Goal: Task Accomplishment & Management: Complete application form

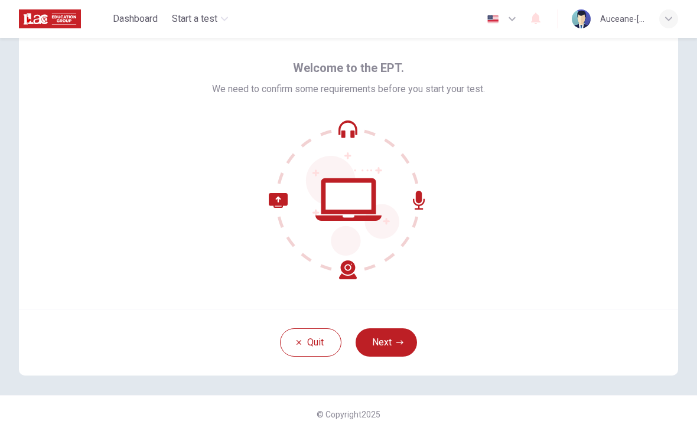
scroll to position [37, 0]
click at [402, 343] on icon "button" at bounding box center [399, 341] width 7 height 7
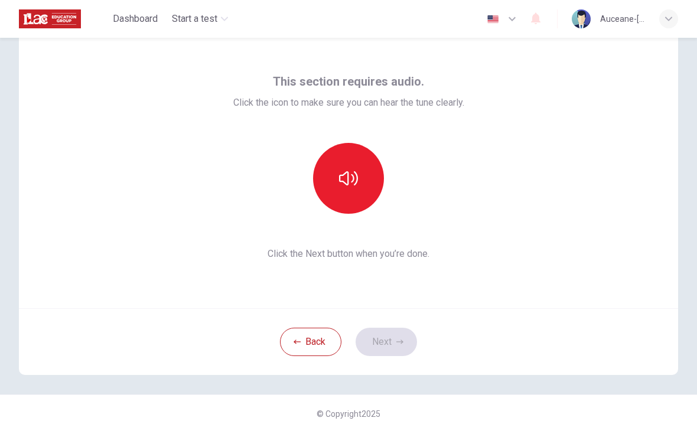
click at [344, 190] on button "button" at bounding box center [348, 178] width 71 height 71
click at [403, 341] on button "Next" at bounding box center [385, 342] width 61 height 28
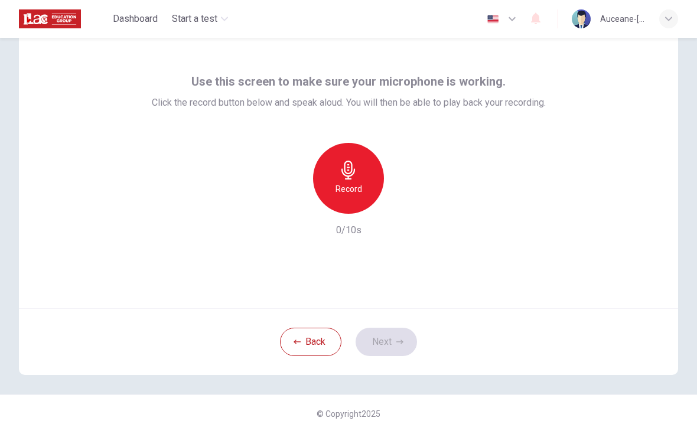
click at [352, 172] on icon "button" at bounding box center [348, 170] width 19 height 19
click at [406, 207] on icon "button" at bounding box center [403, 204] width 12 height 12
click at [394, 344] on button "Next" at bounding box center [385, 342] width 61 height 28
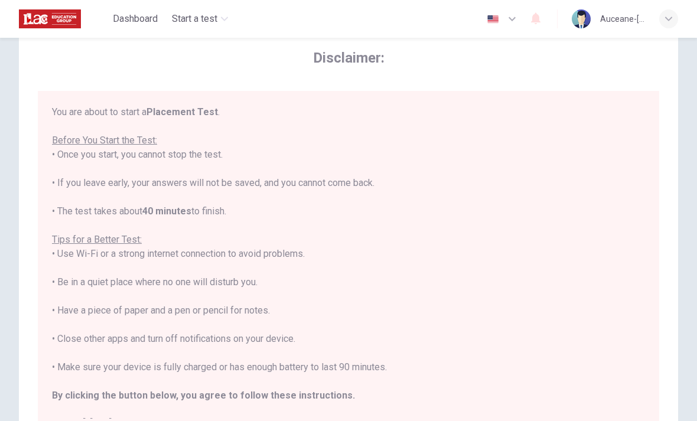
click at [506, 22] on icon "button" at bounding box center [512, 19] width 14 height 14
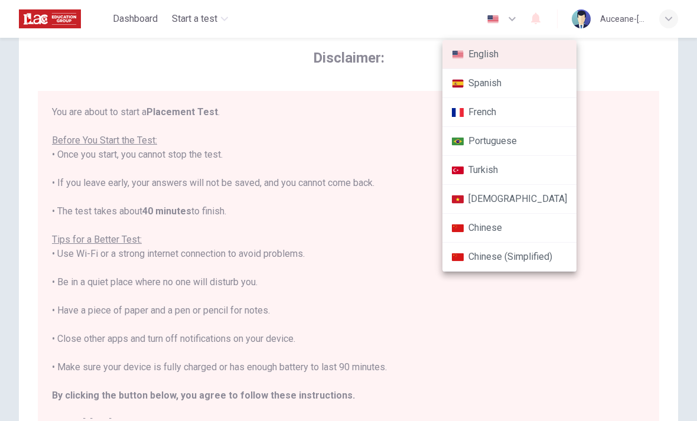
click at [512, 111] on li "French" at bounding box center [509, 112] width 134 height 29
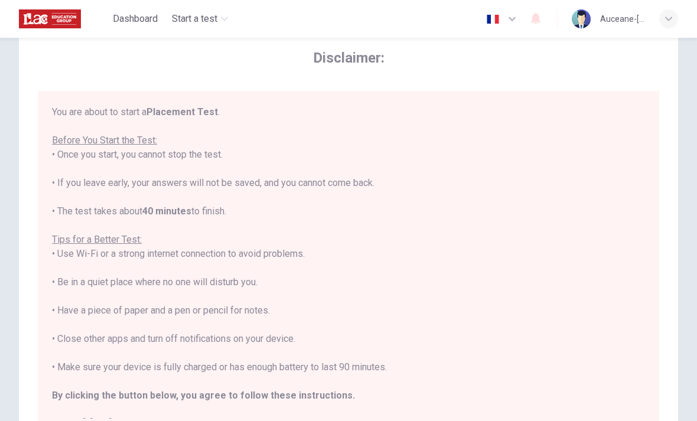
type input "fr"
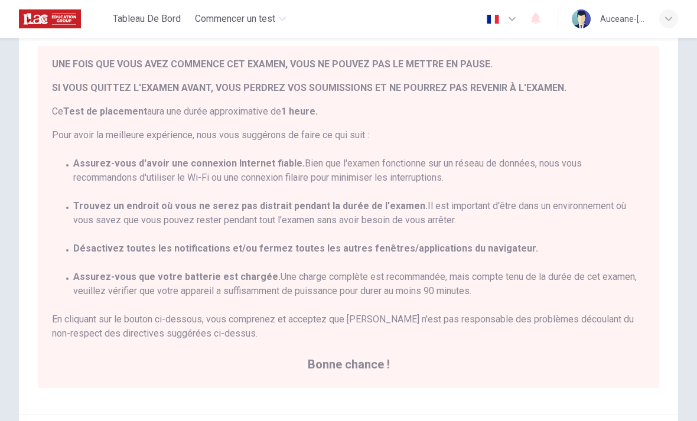
scroll to position [82, 0]
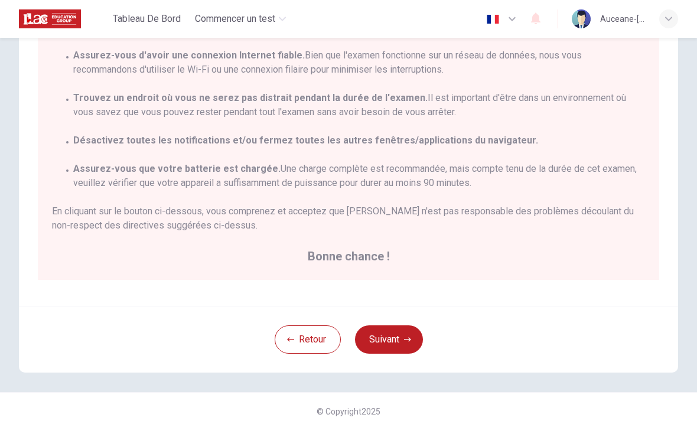
click at [406, 341] on icon "button" at bounding box center [407, 339] width 7 height 7
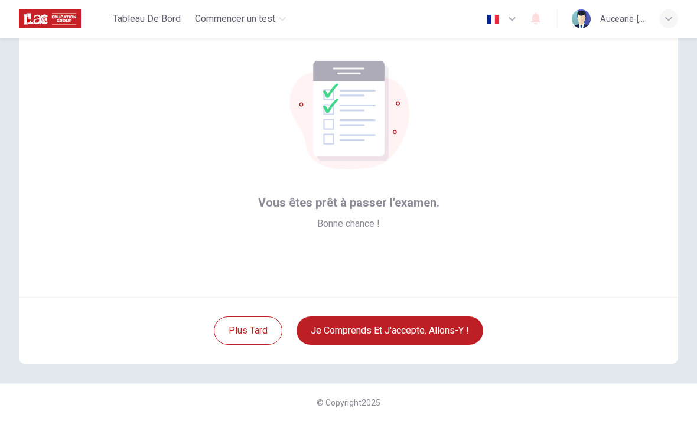
scroll to position [48, 0]
click at [464, 330] on button "Je comprends et j'accepte. Allons-y !" at bounding box center [389, 330] width 187 height 28
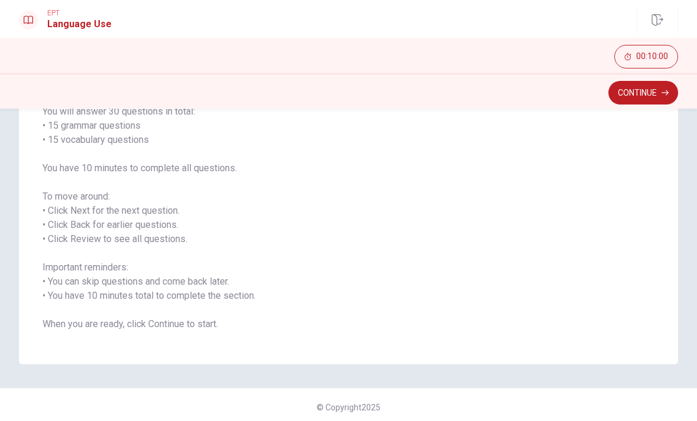
scroll to position [104, 0]
click at [646, 95] on button "Continue" at bounding box center [643, 93] width 70 height 24
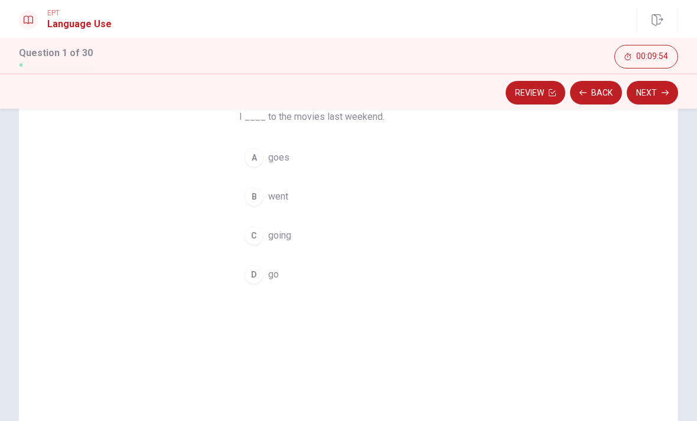
click at [259, 277] on div "D" at bounding box center [253, 274] width 19 height 19
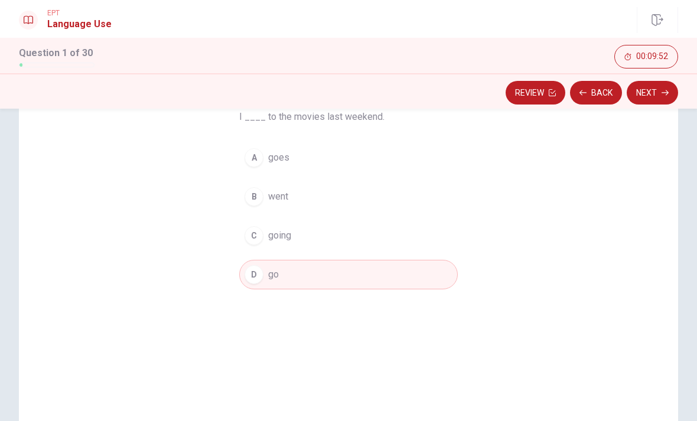
scroll to position [74, 0]
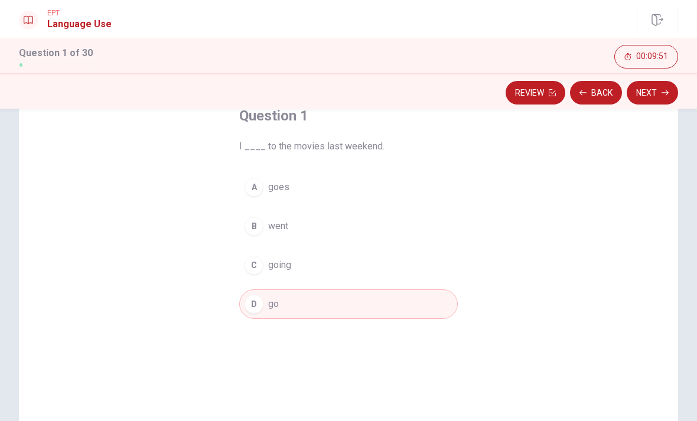
click at [659, 97] on button "Next" at bounding box center [651, 93] width 51 height 24
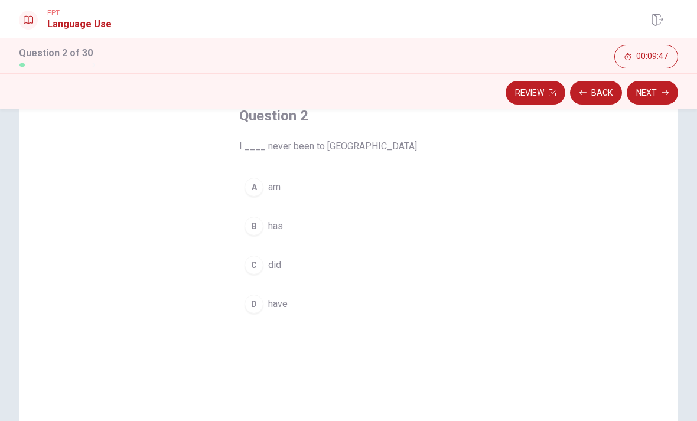
click at [274, 185] on span "am" at bounding box center [274, 187] width 12 height 14
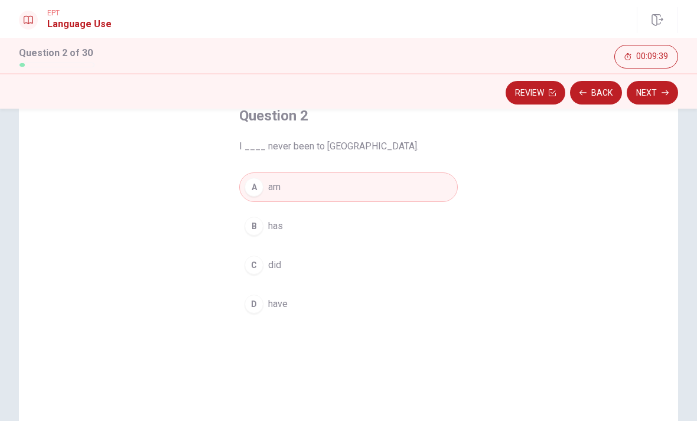
click at [283, 306] on span "have" at bounding box center [277, 304] width 19 height 14
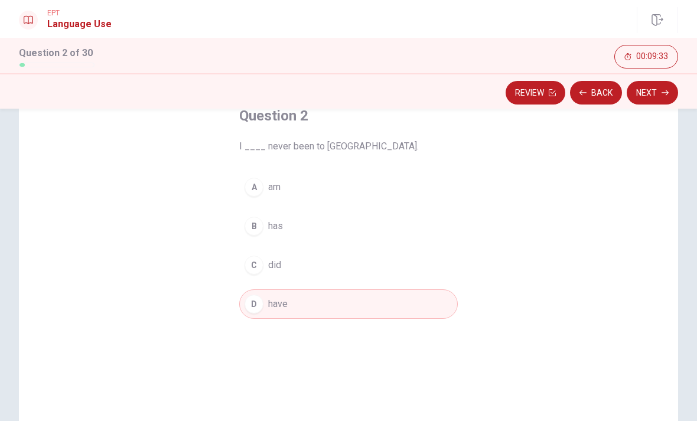
click at [664, 102] on button "Next" at bounding box center [651, 93] width 51 height 24
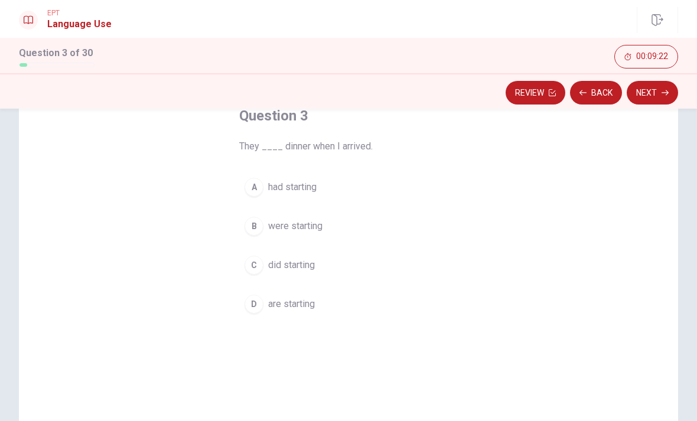
click at [309, 269] on span "did starting" at bounding box center [291, 265] width 47 height 14
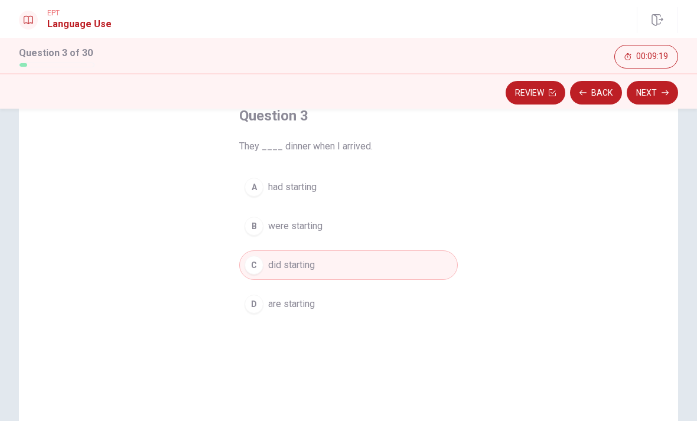
click at [315, 233] on span "were starting" at bounding box center [295, 226] width 54 height 14
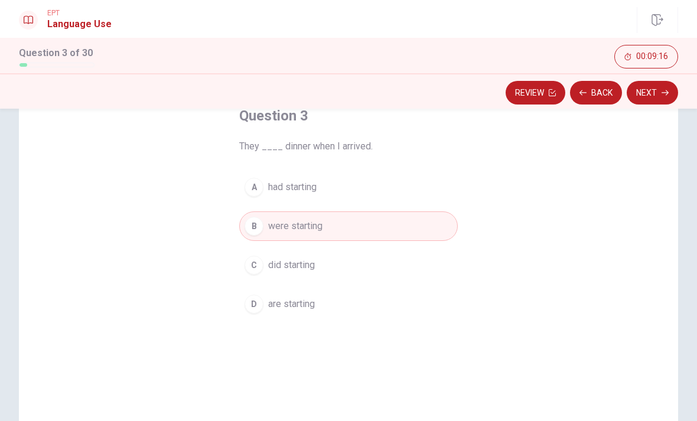
click at [658, 92] on button "Next" at bounding box center [651, 93] width 51 height 24
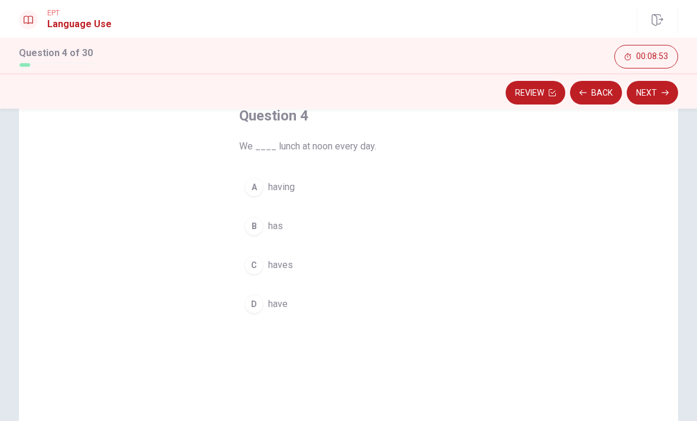
click at [280, 224] on span "has" at bounding box center [275, 226] width 15 height 14
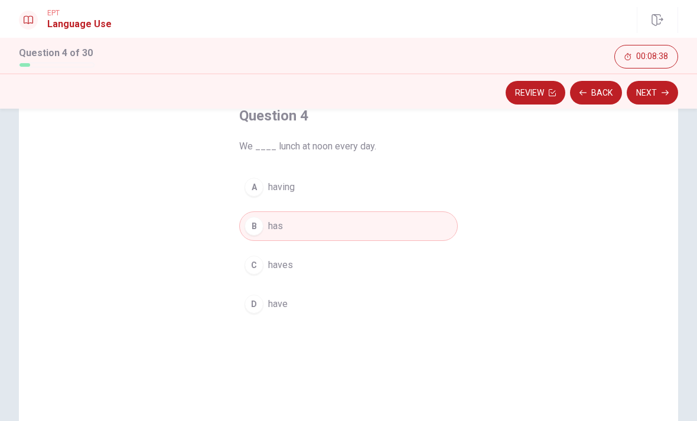
click at [655, 90] on button "Next" at bounding box center [651, 93] width 51 height 24
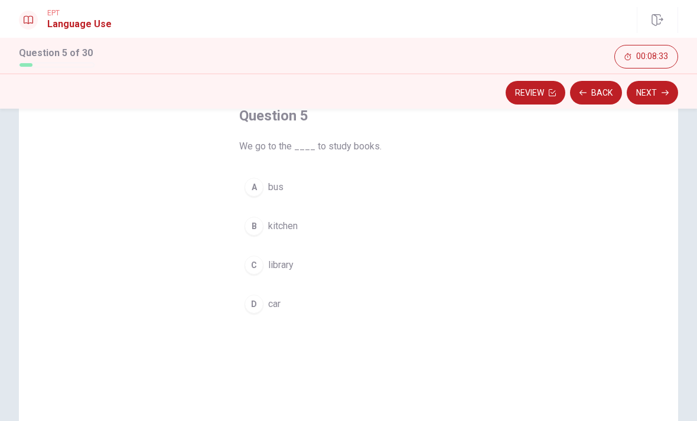
click at [282, 265] on span "library" at bounding box center [280, 265] width 25 height 14
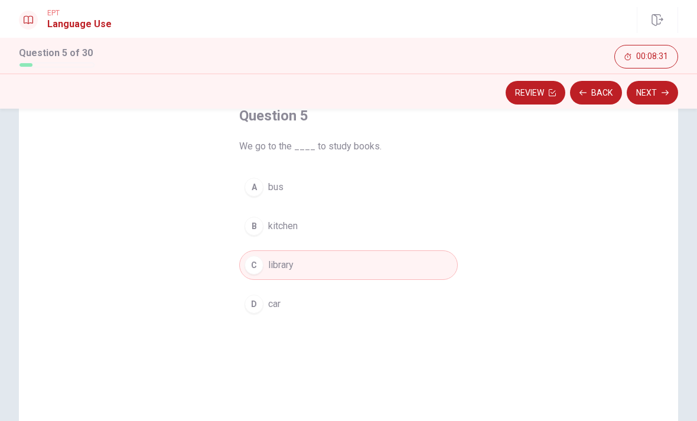
click at [661, 87] on button "Next" at bounding box center [651, 93] width 51 height 24
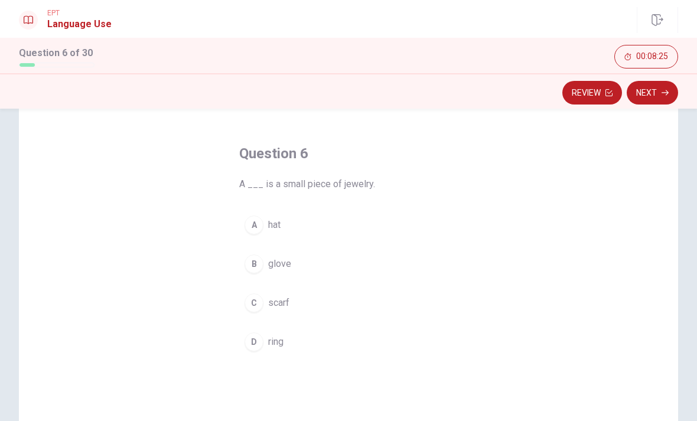
scroll to position [38, 0]
click at [274, 344] on span "ring" at bounding box center [275, 340] width 15 height 14
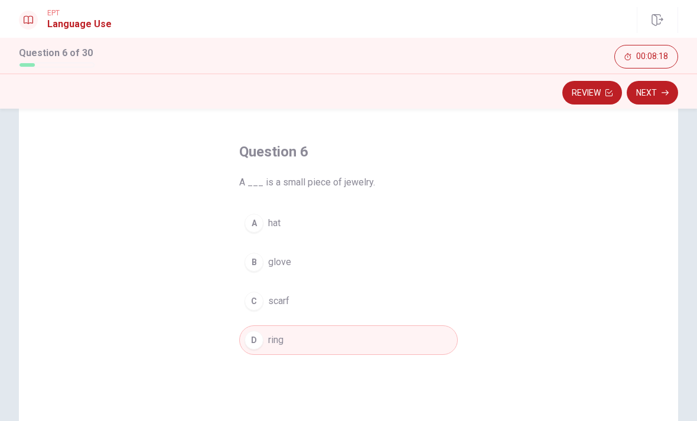
click at [666, 95] on icon "button" at bounding box center [664, 92] width 7 height 5
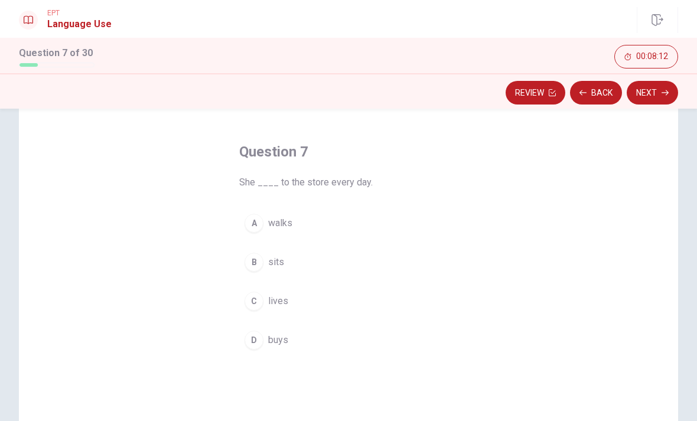
click at [277, 218] on span "walks" at bounding box center [280, 223] width 24 height 14
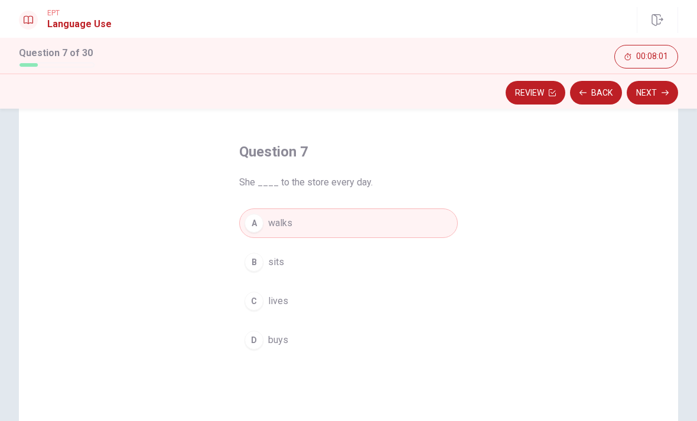
click at [282, 348] on button "D buys" at bounding box center [348, 340] width 218 height 30
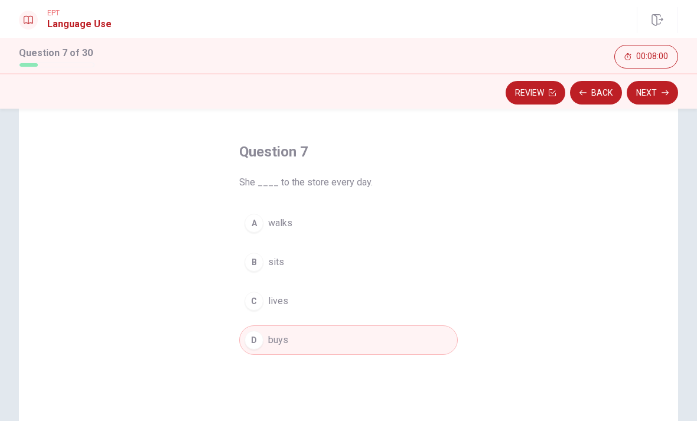
click at [657, 87] on button "Next" at bounding box center [651, 93] width 51 height 24
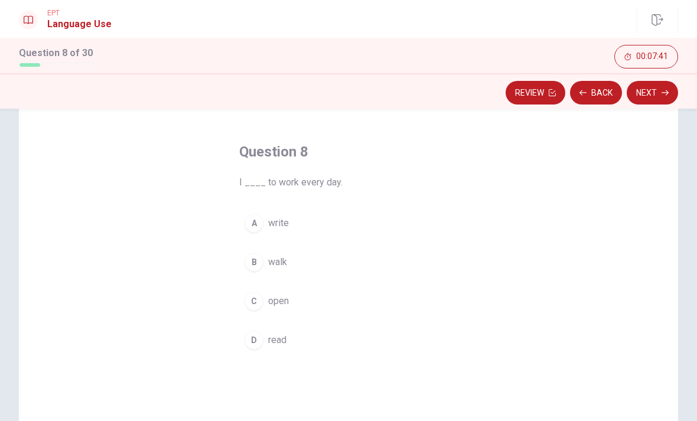
click at [285, 258] on span "walk" at bounding box center [277, 262] width 19 height 14
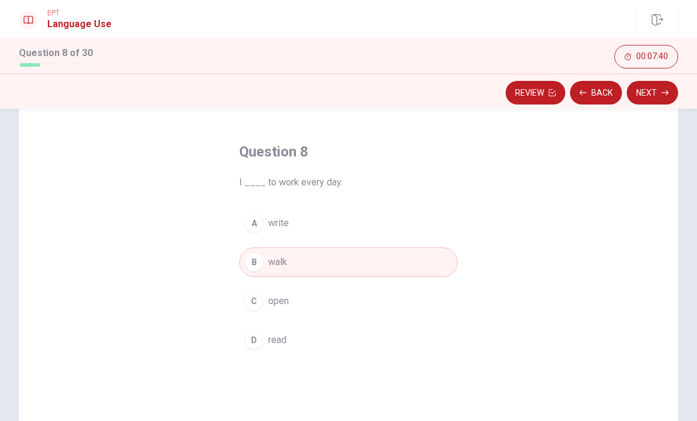
click at [662, 100] on button "Next" at bounding box center [651, 93] width 51 height 24
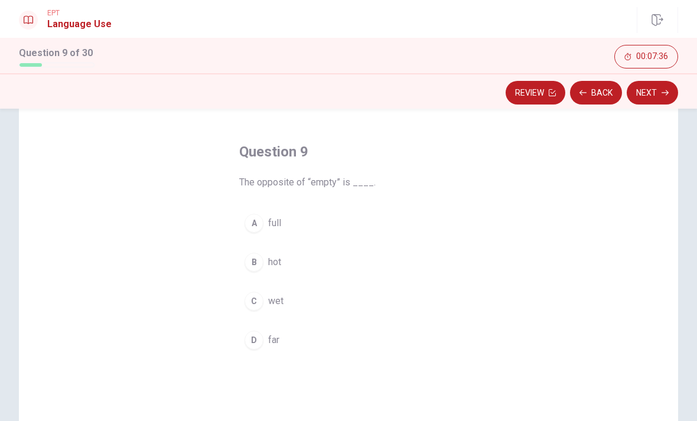
click at [287, 221] on button "A full" at bounding box center [348, 223] width 218 height 30
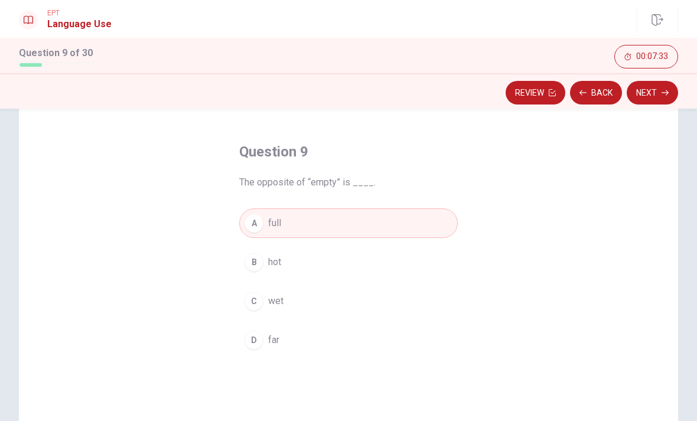
click at [658, 90] on button "Next" at bounding box center [651, 93] width 51 height 24
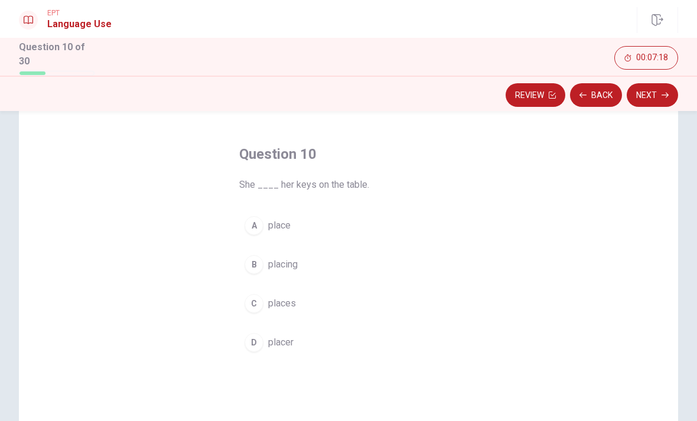
click at [284, 309] on button "C places" at bounding box center [348, 304] width 218 height 30
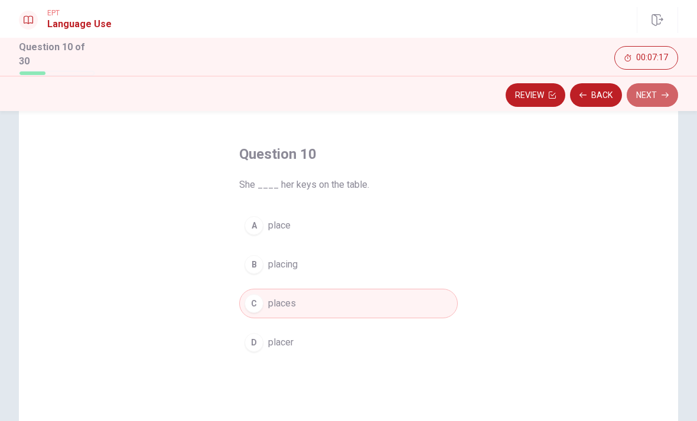
click at [667, 100] on button "Next" at bounding box center [651, 95] width 51 height 24
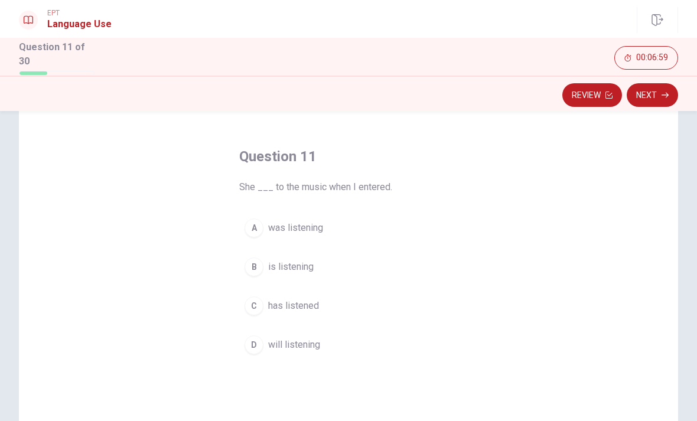
scroll to position [35, 0]
click at [311, 221] on span "was listening" at bounding box center [295, 228] width 55 height 14
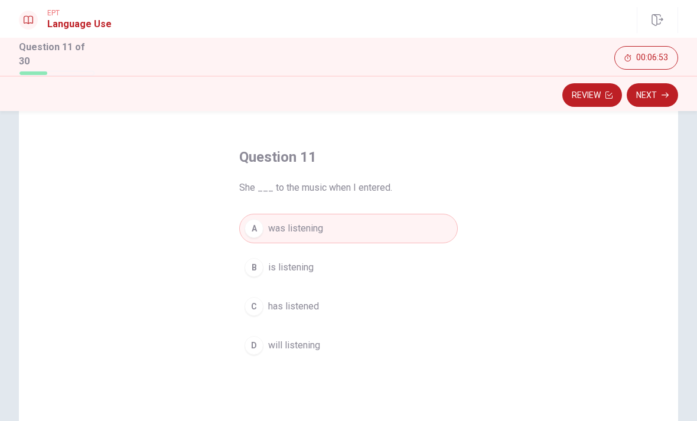
click at [667, 94] on icon "button" at bounding box center [664, 95] width 7 height 5
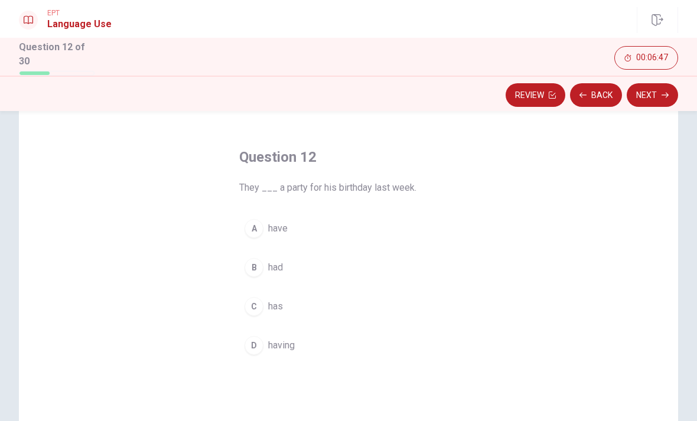
click at [281, 300] on span "has" at bounding box center [275, 306] width 15 height 14
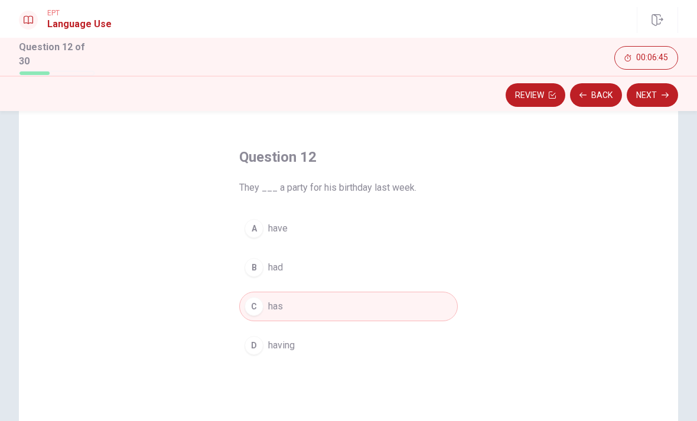
click at [282, 224] on span "have" at bounding box center [277, 228] width 19 height 14
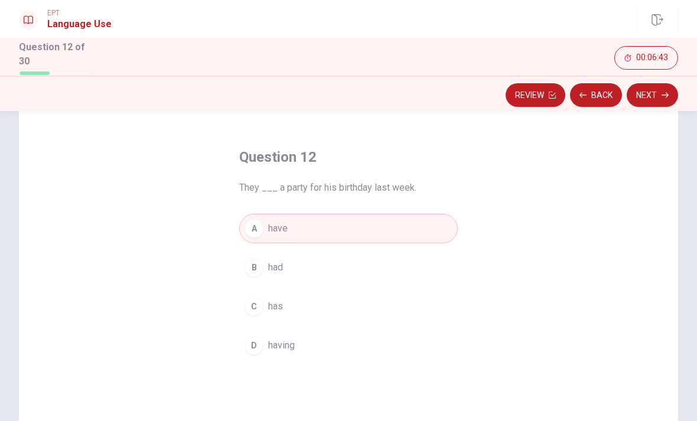
click at [267, 269] on button "B had" at bounding box center [348, 268] width 218 height 30
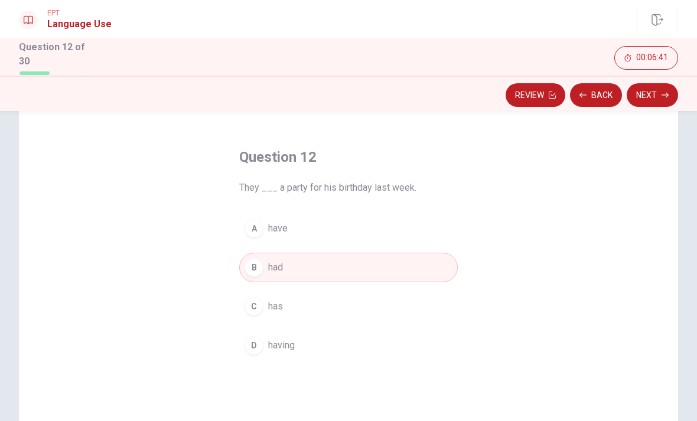
click at [658, 98] on button "Next" at bounding box center [651, 95] width 51 height 24
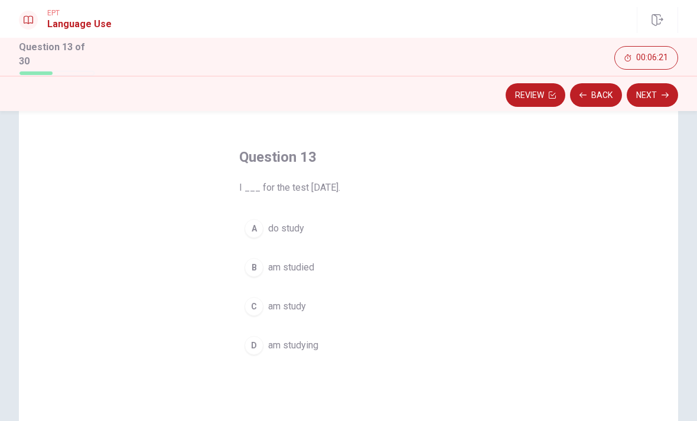
click at [318, 338] on span "am studying" at bounding box center [293, 345] width 50 height 14
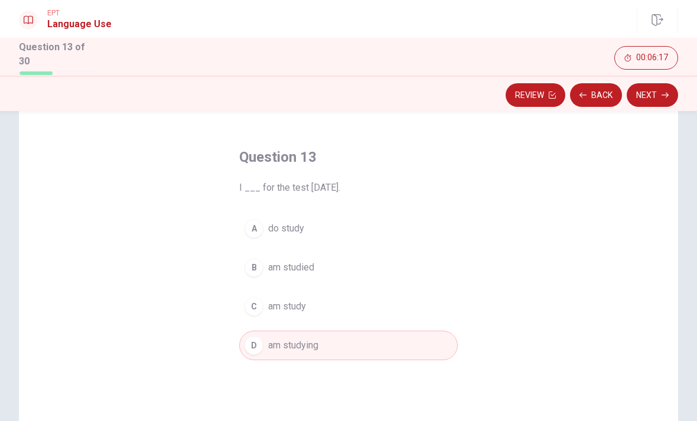
click at [658, 91] on button "Next" at bounding box center [651, 95] width 51 height 24
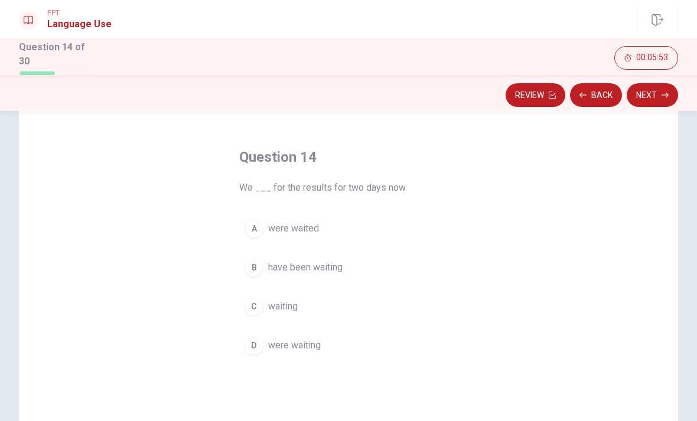
click at [306, 343] on span "were waiting" at bounding box center [294, 345] width 53 height 14
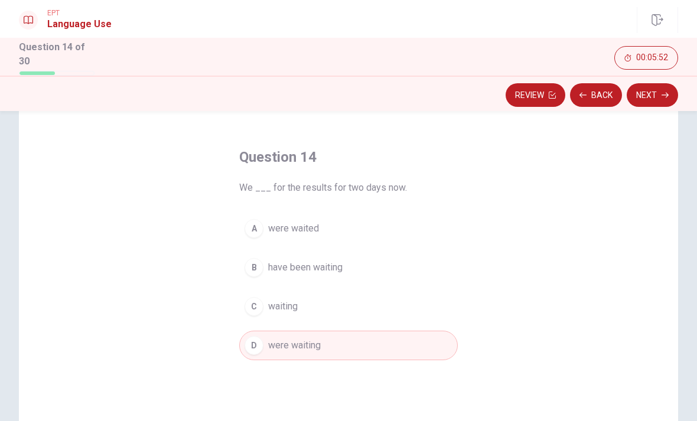
click at [337, 267] on span "have been waiting" at bounding box center [305, 267] width 74 height 14
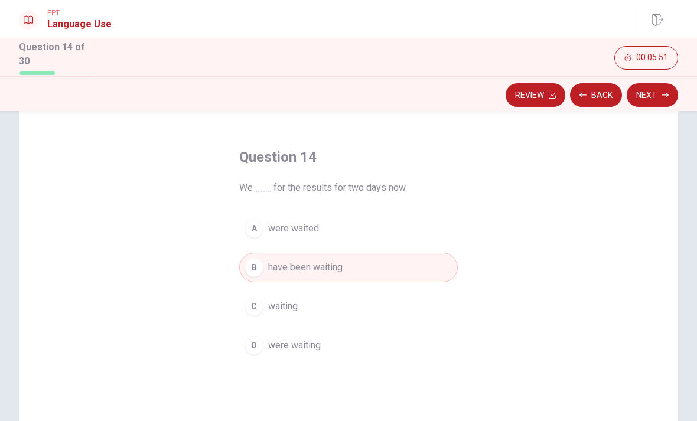
click at [667, 102] on button "Next" at bounding box center [651, 95] width 51 height 24
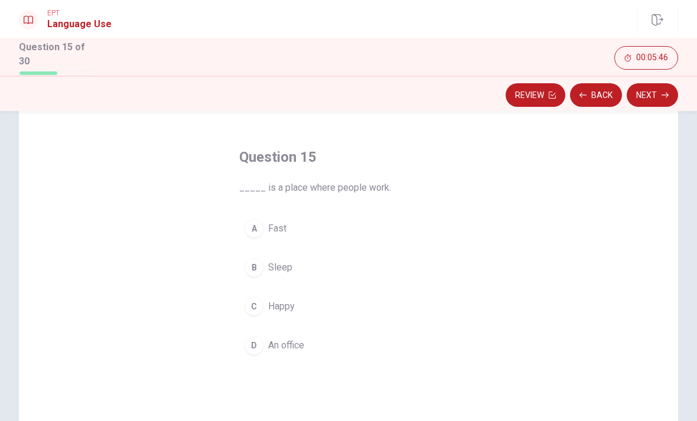
click at [299, 348] on span "An office" at bounding box center [286, 345] width 36 height 14
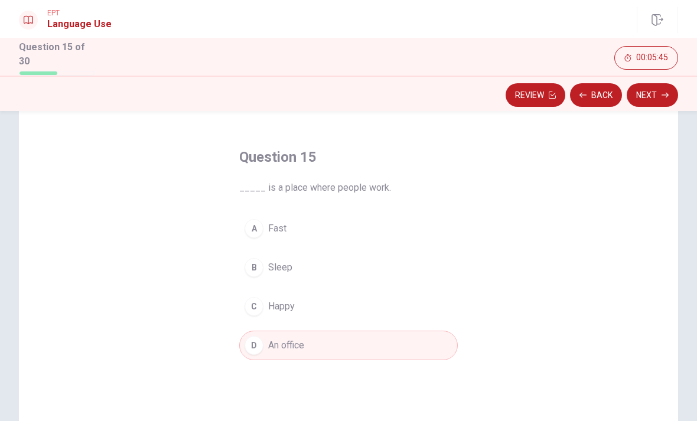
click at [658, 94] on button "Next" at bounding box center [651, 95] width 51 height 24
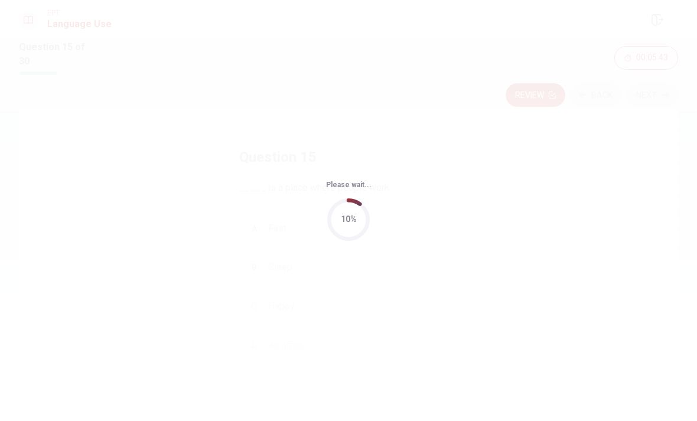
scroll to position [0, 0]
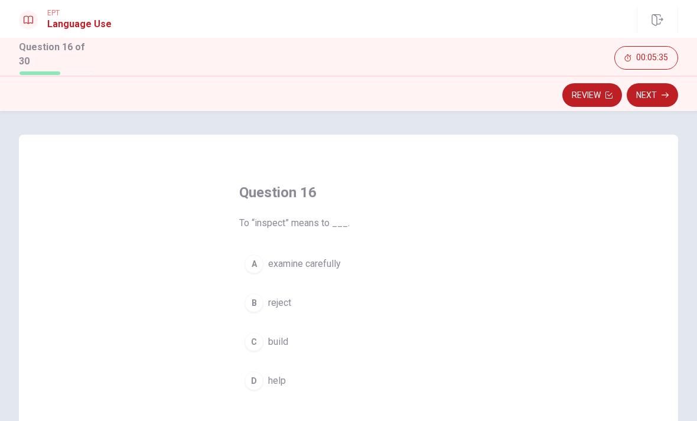
click at [329, 268] on span "examine carefully" at bounding box center [304, 264] width 73 height 14
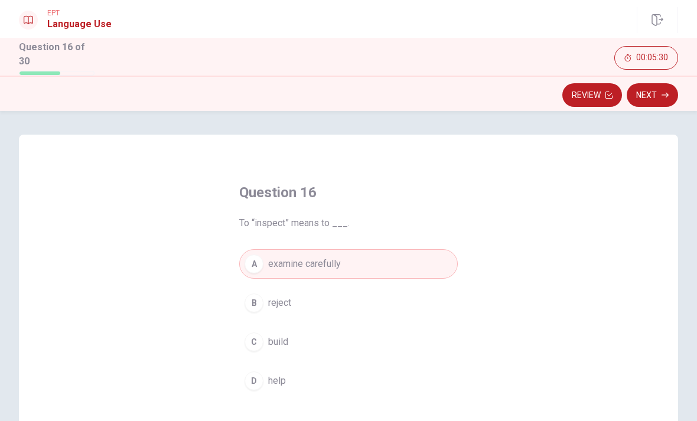
click at [668, 93] on button "Next" at bounding box center [651, 95] width 51 height 24
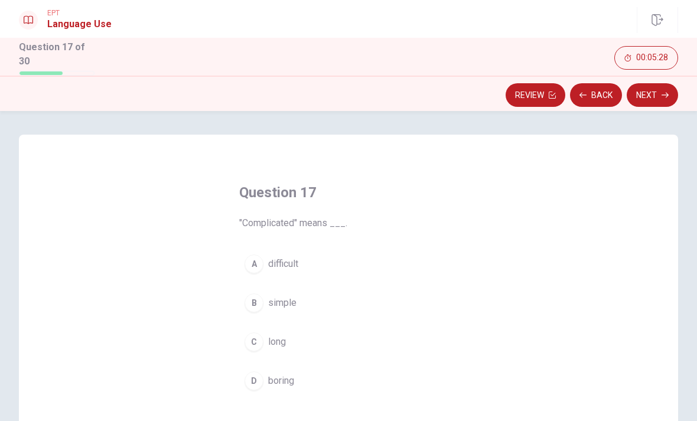
click at [301, 250] on button "A difficult" at bounding box center [348, 264] width 218 height 30
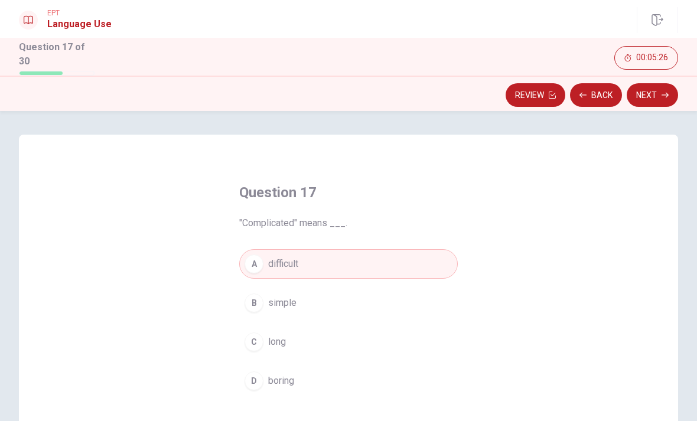
click at [653, 96] on button "Next" at bounding box center [651, 95] width 51 height 24
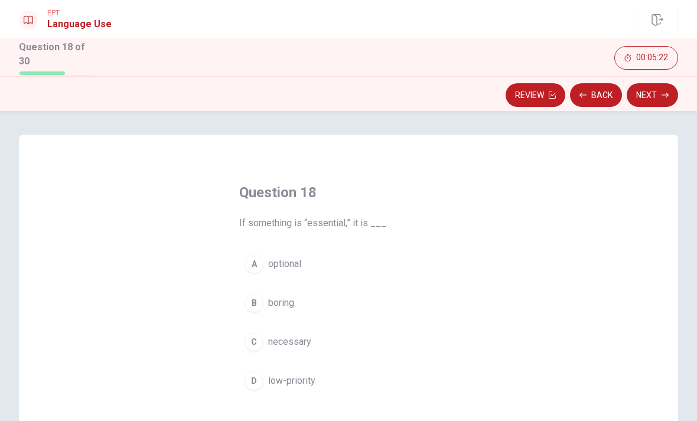
click at [299, 345] on span "necessary" at bounding box center [289, 342] width 43 height 14
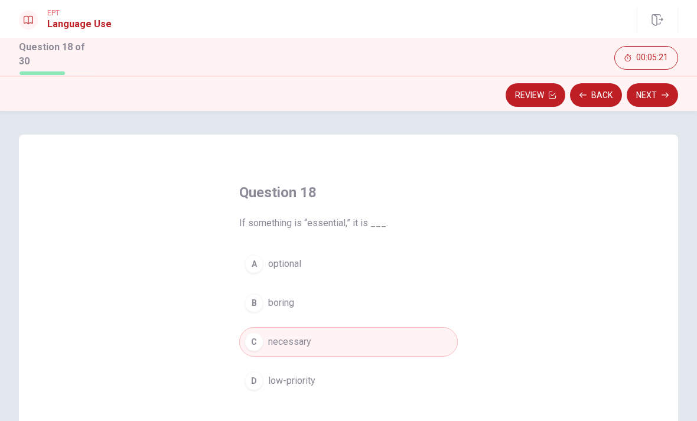
click at [668, 93] on icon "button" at bounding box center [664, 95] width 7 height 5
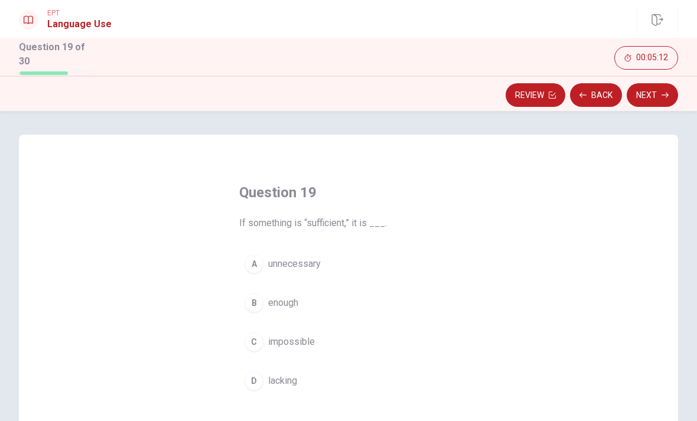
click at [293, 296] on span "enough" at bounding box center [283, 303] width 30 height 14
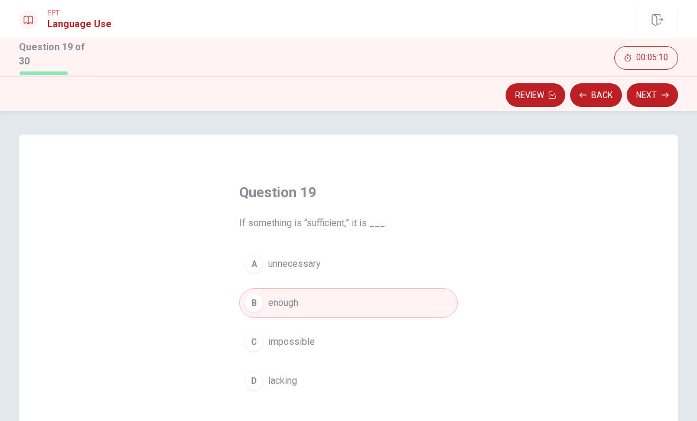
click at [648, 96] on button "Next" at bounding box center [651, 95] width 51 height 24
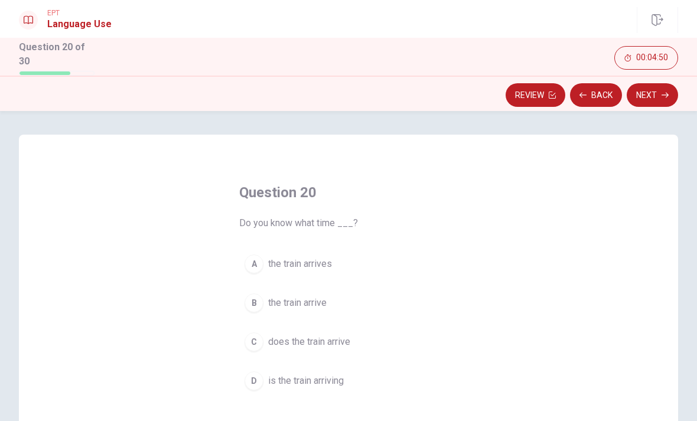
click at [341, 342] on span "does the train arrive" at bounding box center [309, 342] width 82 height 14
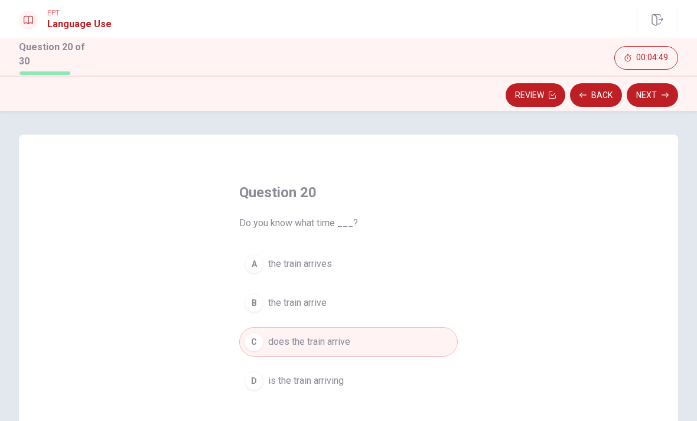
click at [659, 100] on button "Next" at bounding box center [651, 95] width 51 height 24
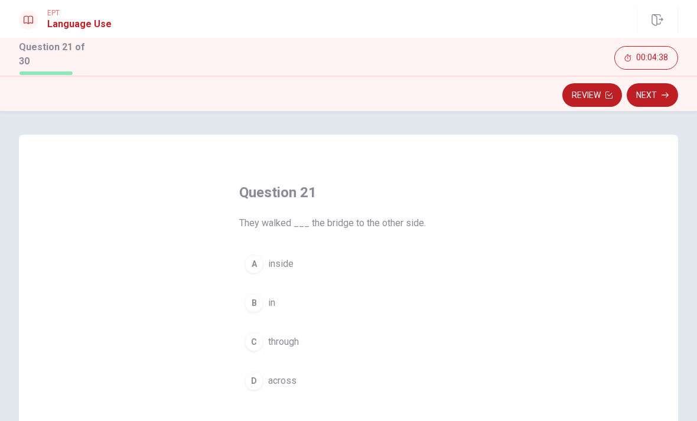
click at [293, 350] on button "C through" at bounding box center [348, 342] width 218 height 30
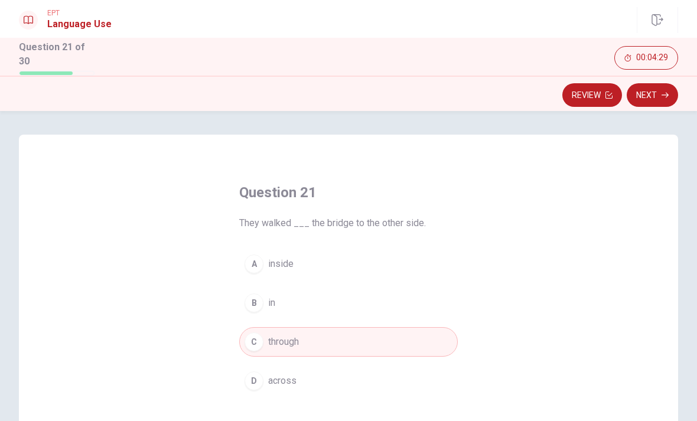
click at [341, 390] on button "D across" at bounding box center [348, 381] width 218 height 30
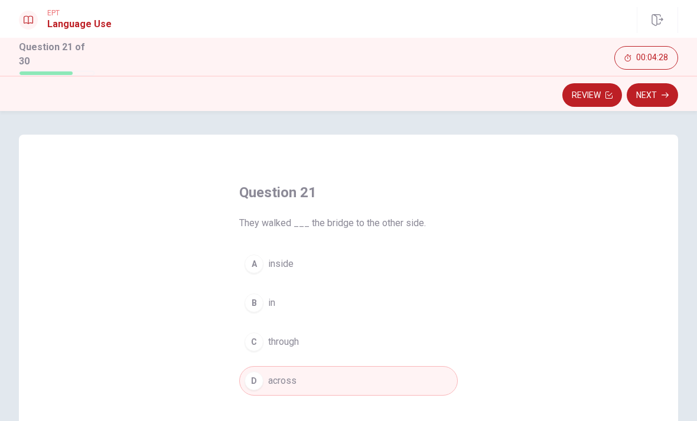
click at [670, 92] on button "Next" at bounding box center [651, 95] width 51 height 24
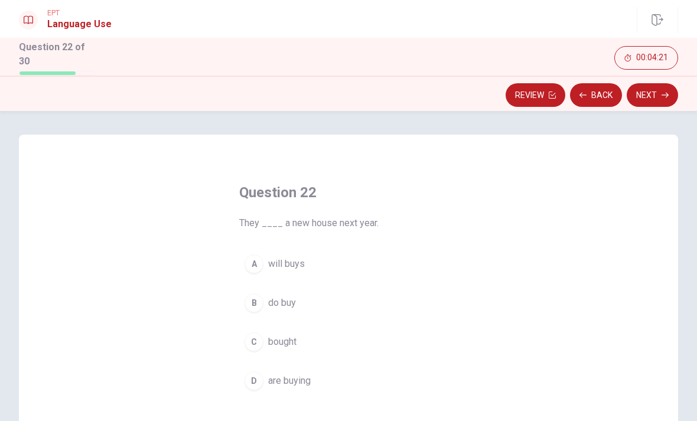
click at [302, 263] on span "will buys" at bounding box center [286, 264] width 37 height 14
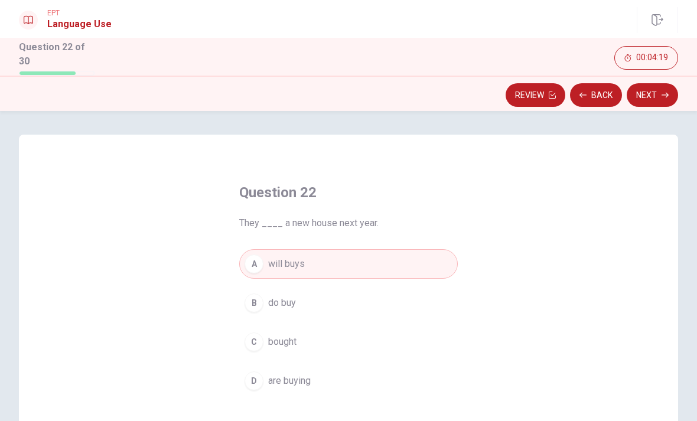
click at [659, 97] on button "Next" at bounding box center [651, 95] width 51 height 24
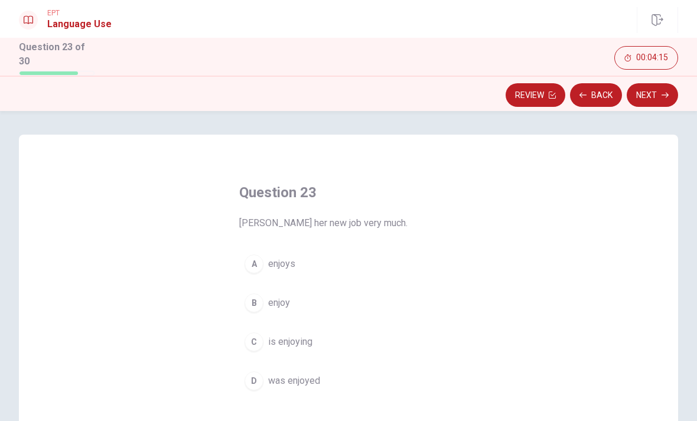
click at [312, 262] on button "A enjoys" at bounding box center [348, 264] width 218 height 30
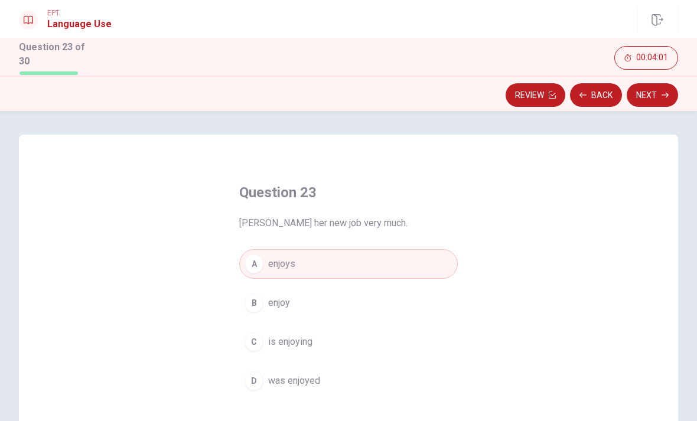
click at [665, 92] on icon "button" at bounding box center [664, 95] width 7 height 7
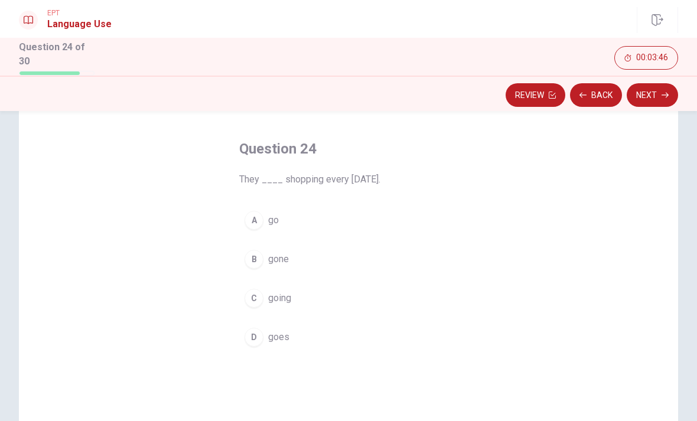
scroll to position [49, 0]
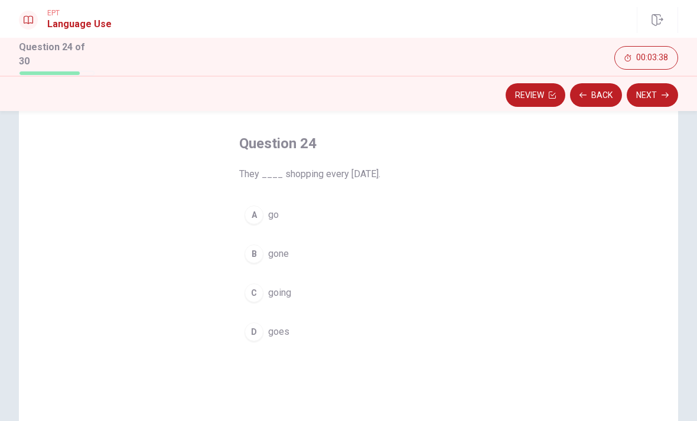
click at [339, 218] on button "A go" at bounding box center [348, 215] width 218 height 30
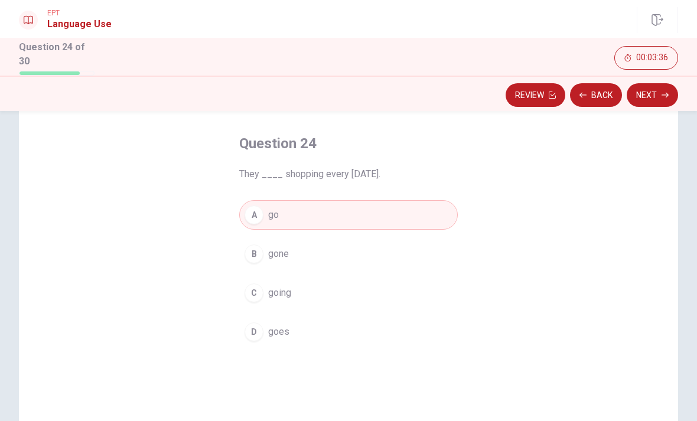
click at [664, 92] on icon "button" at bounding box center [664, 95] width 7 height 7
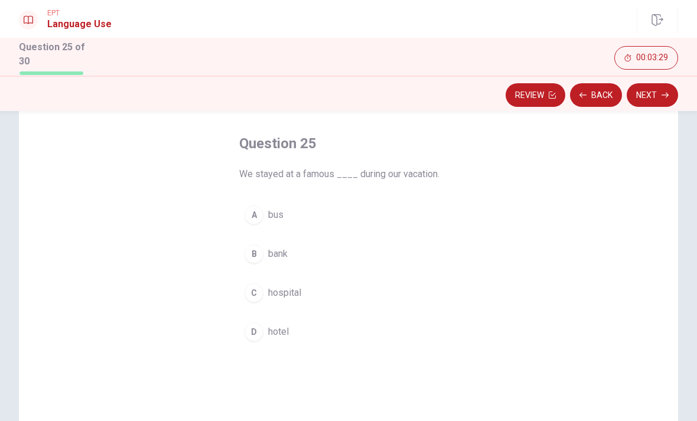
click at [399, 320] on button "D hotel" at bounding box center [348, 332] width 218 height 30
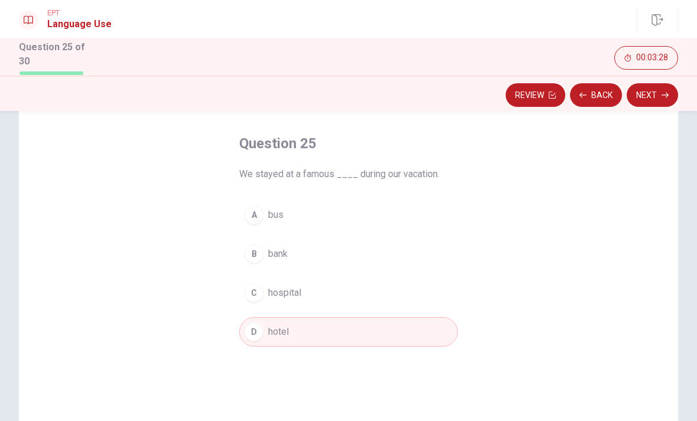
click at [663, 93] on icon "button" at bounding box center [664, 95] width 7 height 7
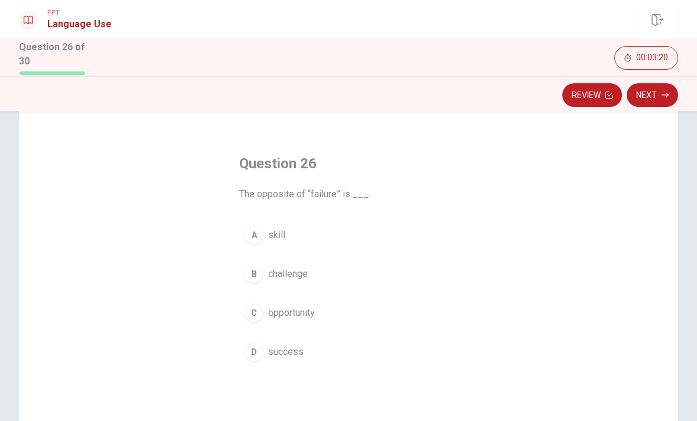
scroll to position [31, 0]
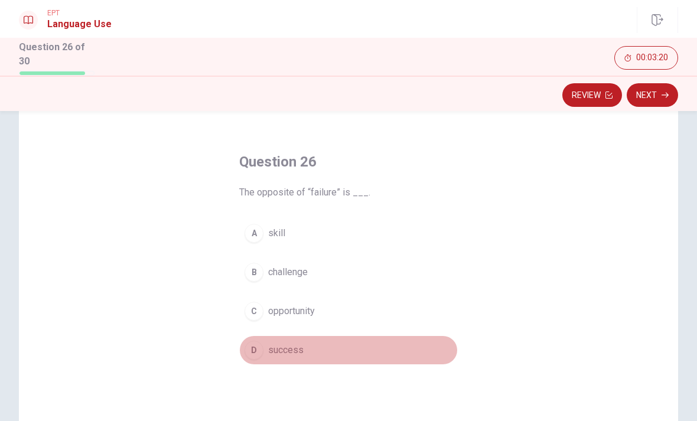
click at [344, 350] on button "D success" at bounding box center [348, 350] width 218 height 30
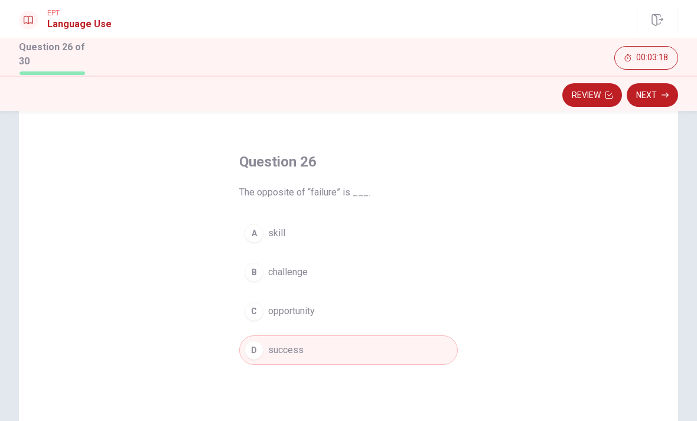
click at [662, 86] on button "Next" at bounding box center [651, 95] width 51 height 24
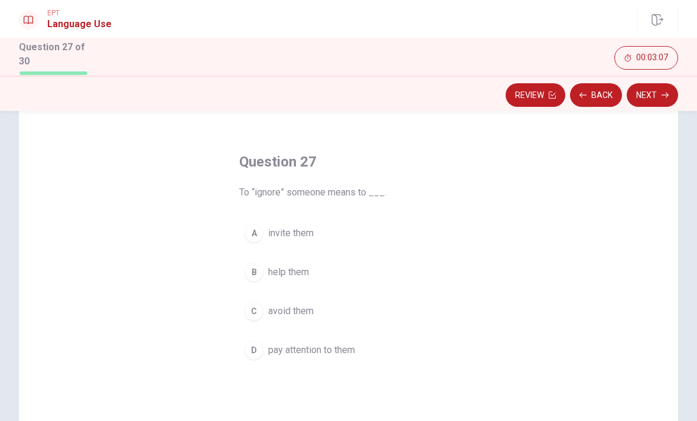
click at [318, 312] on button "C avoid them" at bounding box center [348, 311] width 218 height 30
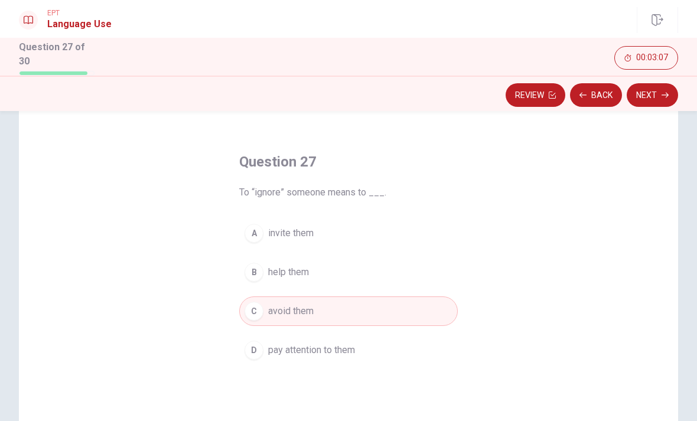
click at [662, 93] on icon "button" at bounding box center [664, 95] width 7 height 5
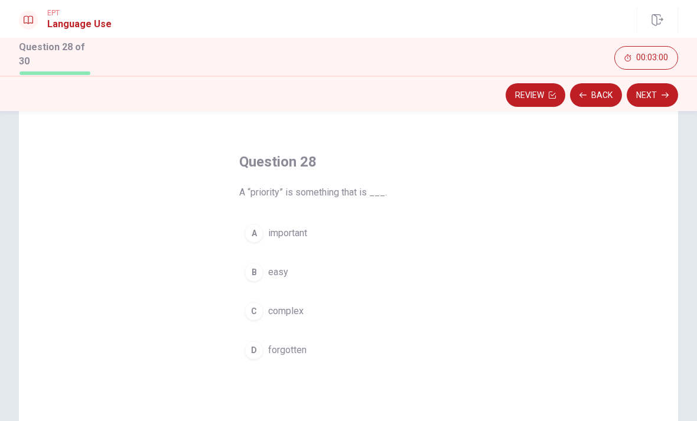
click at [314, 226] on button "A important" at bounding box center [348, 233] width 218 height 30
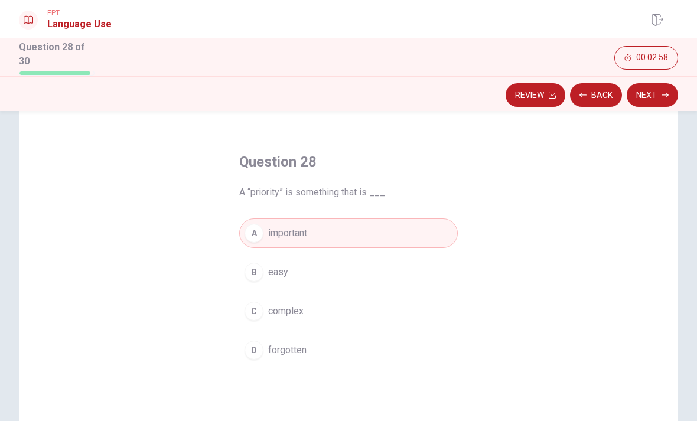
click at [645, 104] on button "Next" at bounding box center [651, 95] width 51 height 24
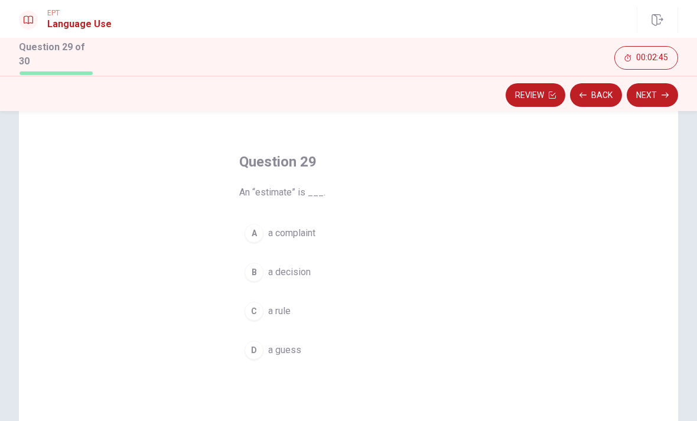
click at [302, 345] on button "D a guess" at bounding box center [348, 350] width 218 height 30
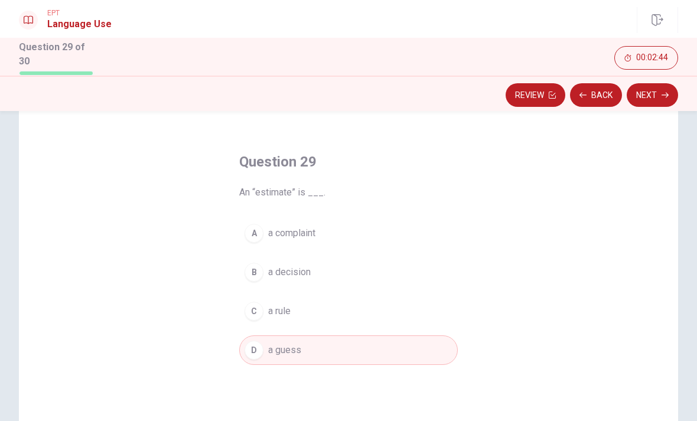
click at [660, 99] on button "Next" at bounding box center [651, 95] width 51 height 24
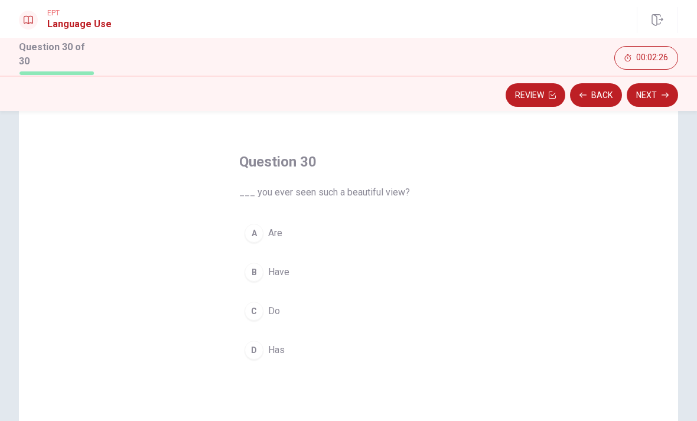
click at [292, 224] on button "A Are" at bounding box center [348, 233] width 218 height 30
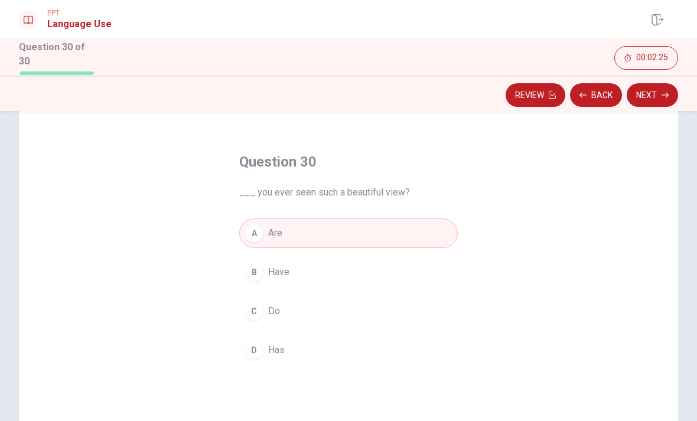
click at [314, 304] on button "C Do" at bounding box center [348, 311] width 218 height 30
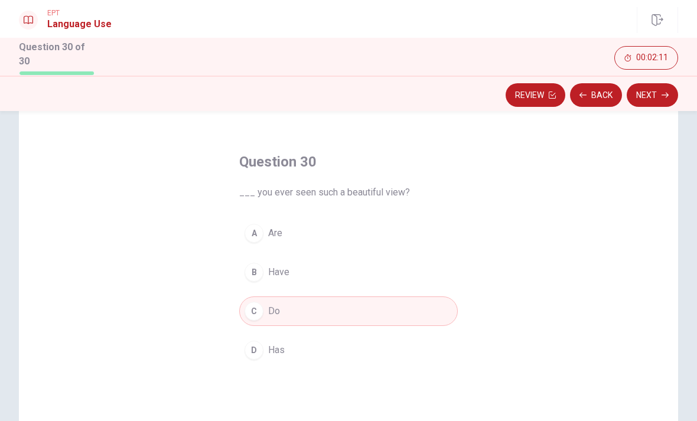
click at [672, 94] on button "Next" at bounding box center [651, 95] width 51 height 24
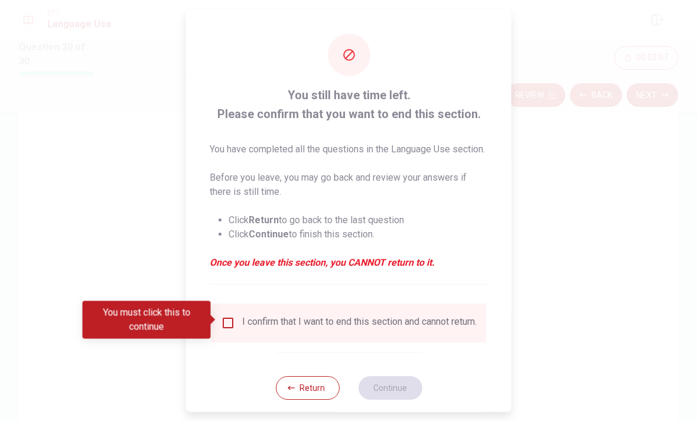
click at [308, 397] on button "Return" at bounding box center [307, 387] width 64 height 24
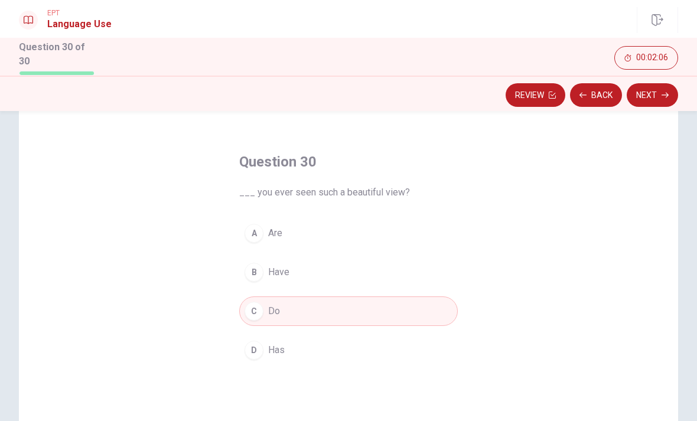
click at [540, 90] on button "Review" at bounding box center [535, 95] width 60 height 24
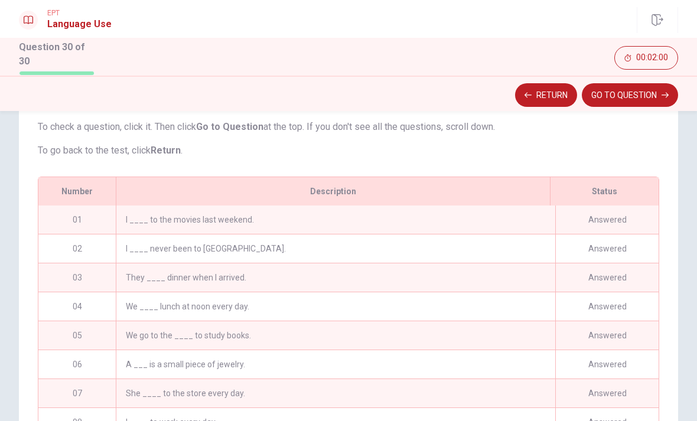
scroll to position [115, 0]
click at [482, 213] on div "I ____ to the movies last weekend." at bounding box center [335, 219] width 439 height 28
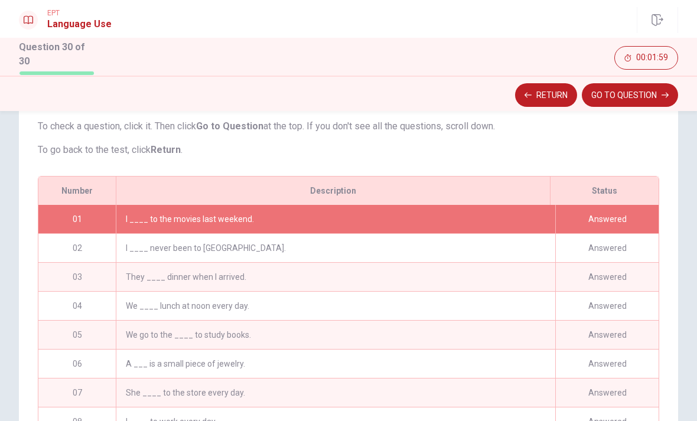
click at [508, 227] on div "I ____ to the movies last weekend." at bounding box center [335, 219] width 439 height 28
click at [643, 92] on button "GO TO QUESTION" at bounding box center [630, 95] width 96 height 24
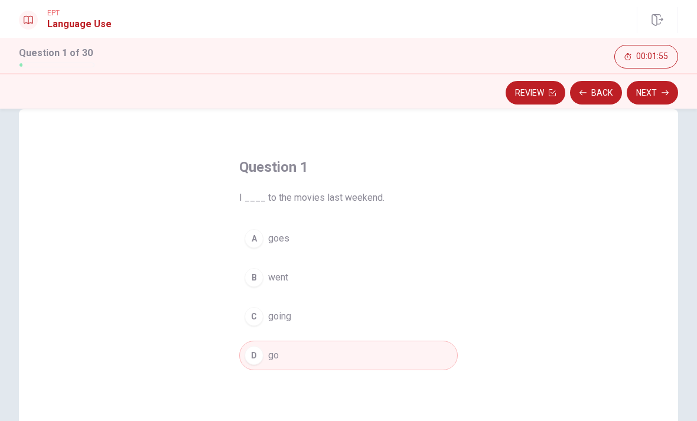
scroll to position [23, 0]
click at [335, 279] on button "B went" at bounding box center [348, 278] width 218 height 30
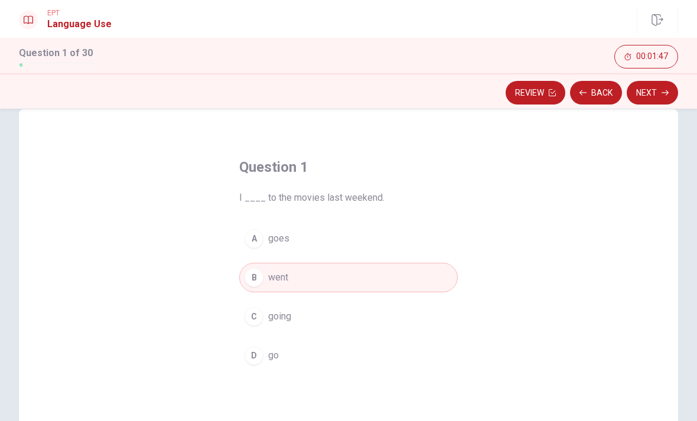
click at [652, 93] on button "Next" at bounding box center [651, 93] width 51 height 24
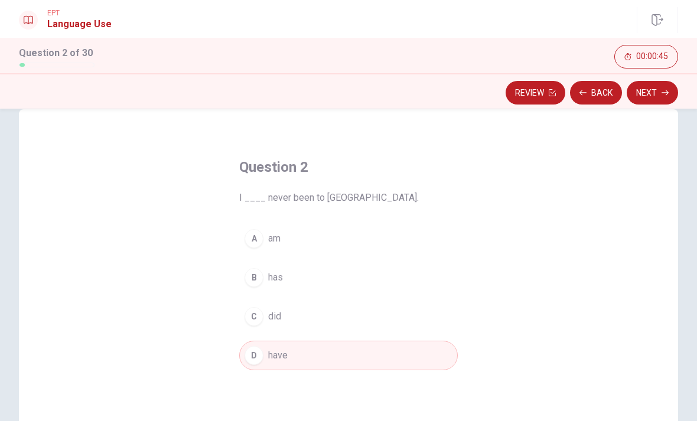
click at [667, 95] on icon "button" at bounding box center [664, 92] width 7 height 7
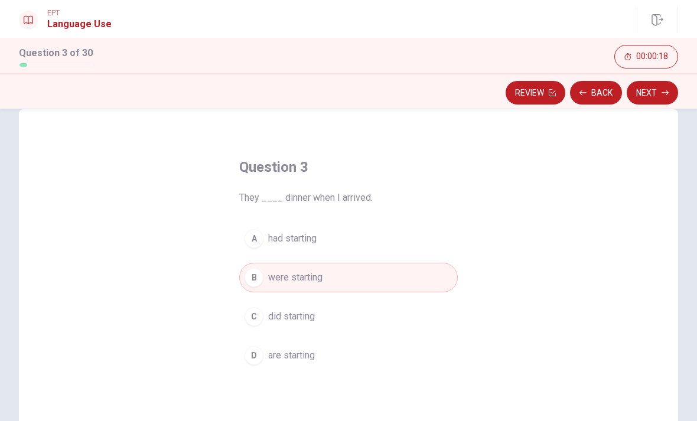
click at [658, 97] on button "Next" at bounding box center [651, 93] width 51 height 24
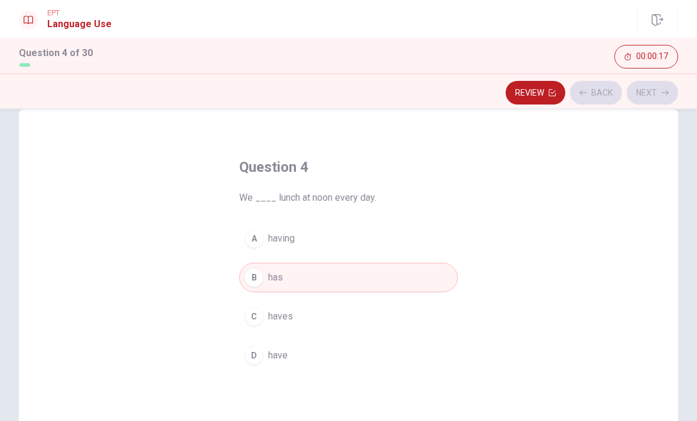
click at [664, 94] on div "Review Back Next" at bounding box center [348, 92] width 659 height 22
click at [541, 89] on button "Review" at bounding box center [535, 93] width 60 height 24
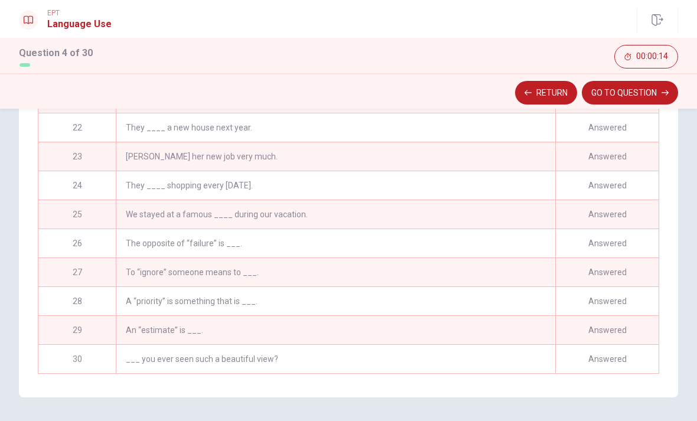
scroll to position [603, 0]
click at [645, 91] on button "GO TO QUESTION" at bounding box center [630, 93] width 96 height 24
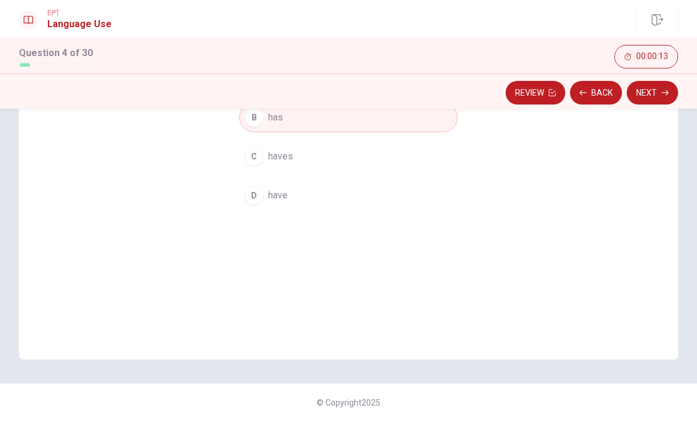
click at [661, 88] on button "Next" at bounding box center [651, 93] width 51 height 24
click at [661, 87] on div "Review Back Next" at bounding box center [348, 92] width 659 height 22
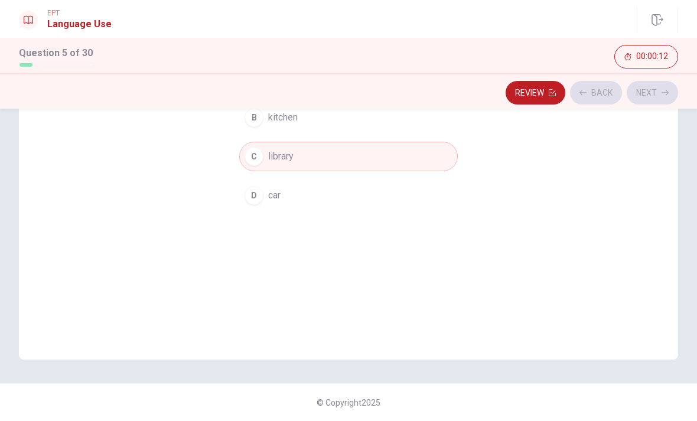
click at [662, 93] on div "Review Back Next" at bounding box center [348, 92] width 659 height 22
click at [655, 95] on button "Next" at bounding box center [651, 93] width 51 height 24
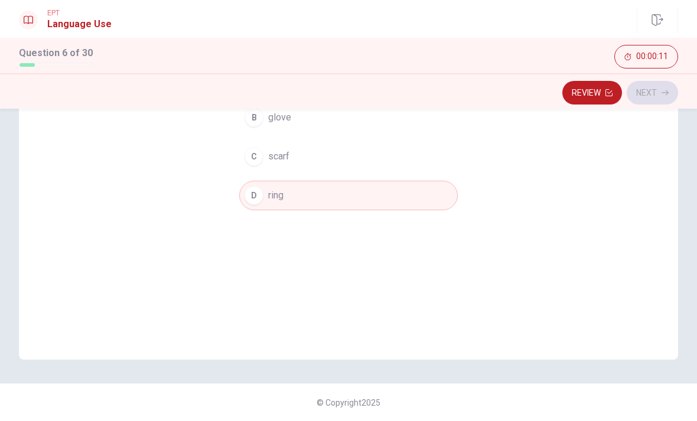
click at [659, 91] on div "Review Next" at bounding box center [348, 92] width 659 height 22
click at [658, 90] on button "Next" at bounding box center [651, 93] width 51 height 24
click at [656, 93] on div "Review Back Next" at bounding box center [348, 92] width 659 height 22
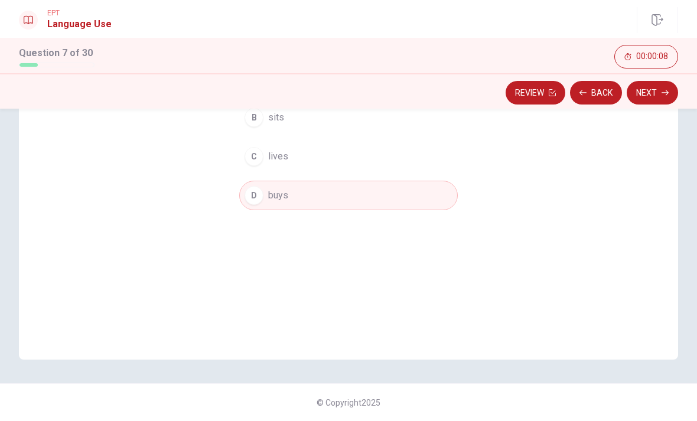
click at [544, 96] on button "Review" at bounding box center [535, 93] width 60 height 24
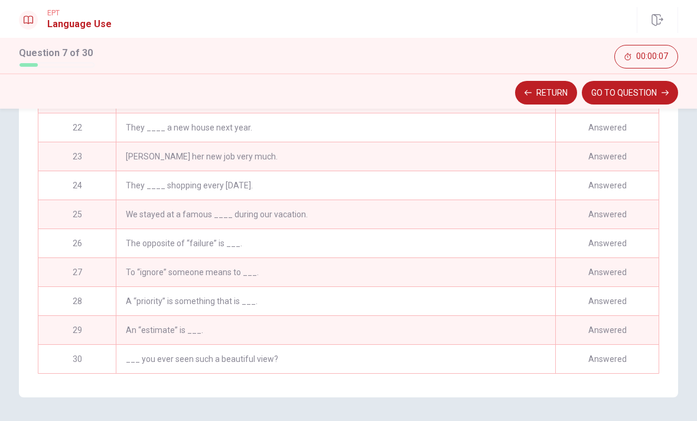
scroll to position [603, 0]
click at [461, 360] on div "___ you ever seen such a beautiful view?" at bounding box center [335, 359] width 439 height 28
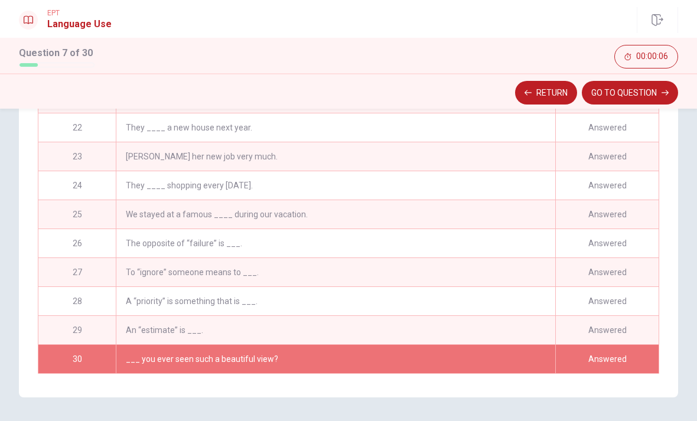
click at [664, 83] on button "GO TO QUESTION" at bounding box center [630, 93] width 96 height 24
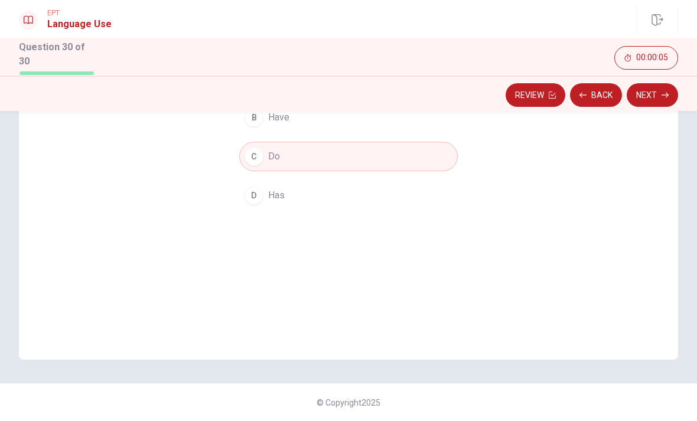
scroll to position [183, 0]
click at [662, 98] on button "Next" at bounding box center [651, 95] width 51 height 24
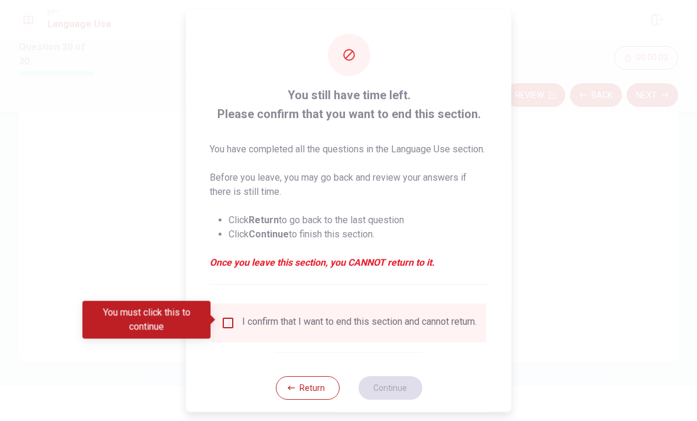
click at [231, 320] on input "You must click this to continue" at bounding box center [228, 322] width 14 height 14
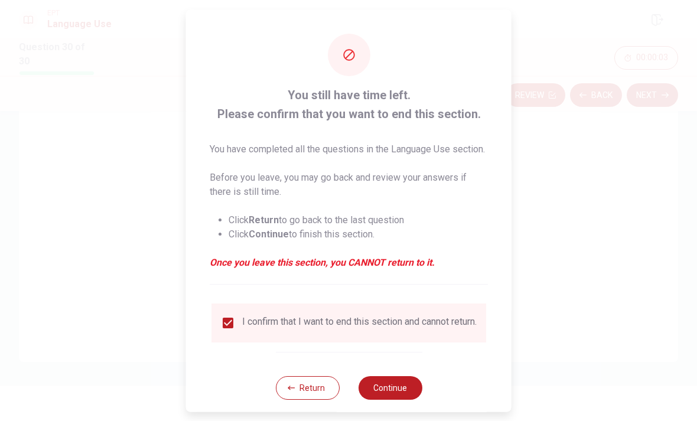
click at [401, 392] on button "Continue" at bounding box center [390, 387] width 64 height 24
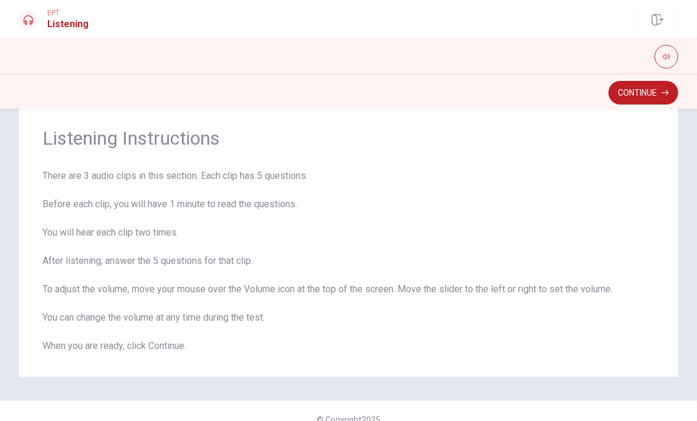
scroll to position [30, 0]
click at [651, 94] on button "Continue" at bounding box center [643, 93] width 70 height 24
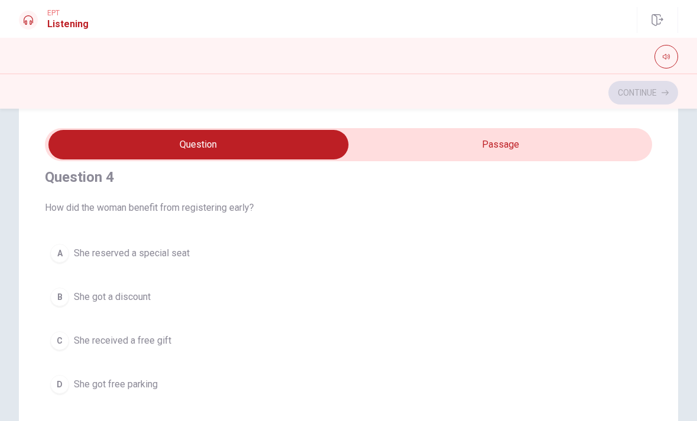
scroll to position [822, 0]
type input "11"
click at [597, 141] on input "checkbox" at bounding box center [198, 145] width 910 height 30
checkbox input "true"
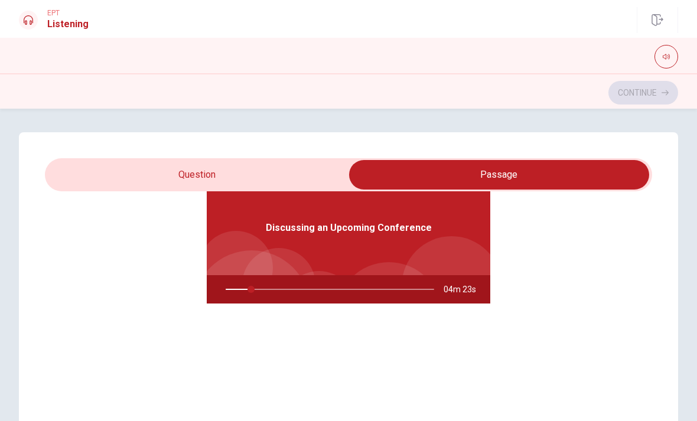
type input "13"
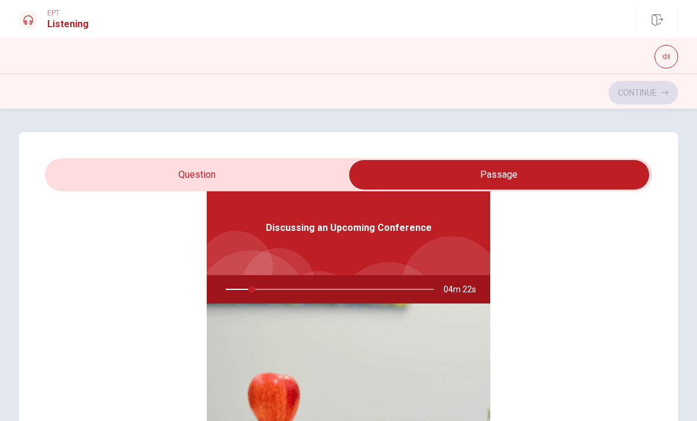
scroll to position [0, 0]
click at [106, 172] on input "checkbox" at bounding box center [499, 175] width 910 height 30
checkbox input "false"
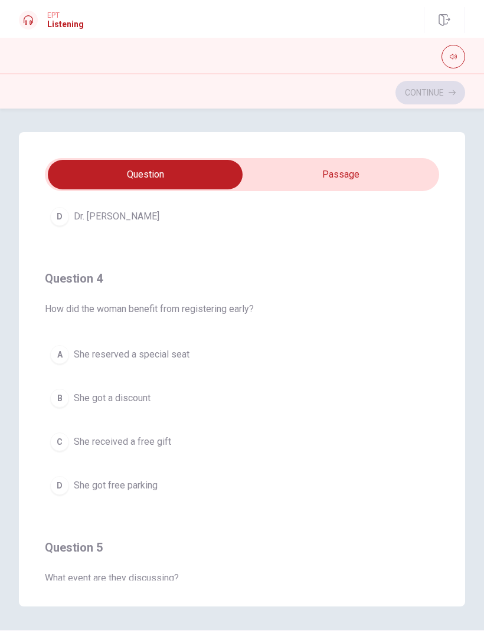
scroll to position [755, 0]
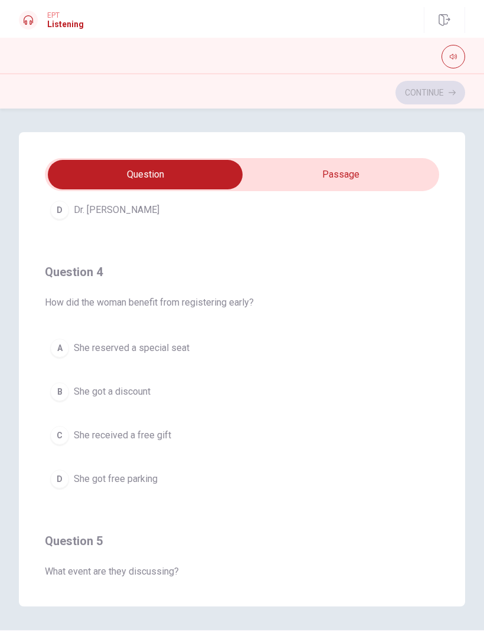
click at [292, 393] on button "B She got a discount" at bounding box center [242, 392] width 394 height 30
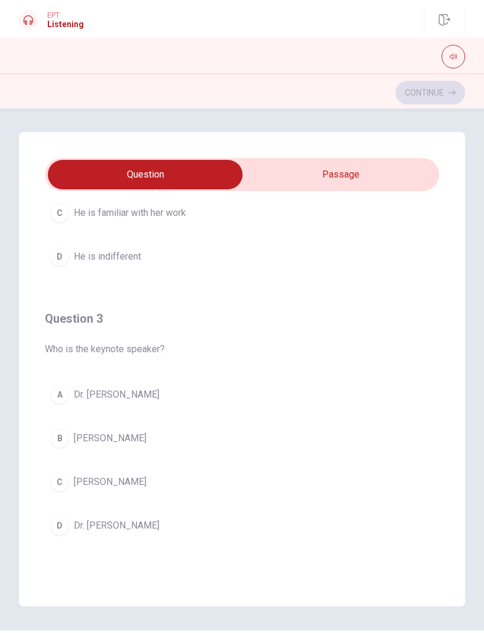
scroll to position [445, 0]
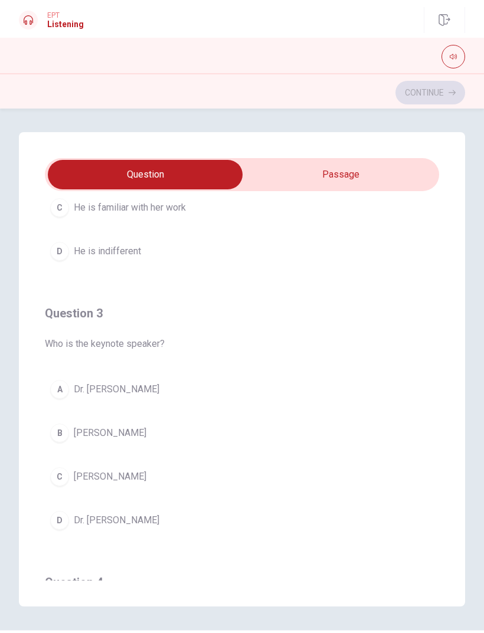
click at [275, 420] on button "B [PERSON_NAME]" at bounding box center [242, 434] width 394 height 30
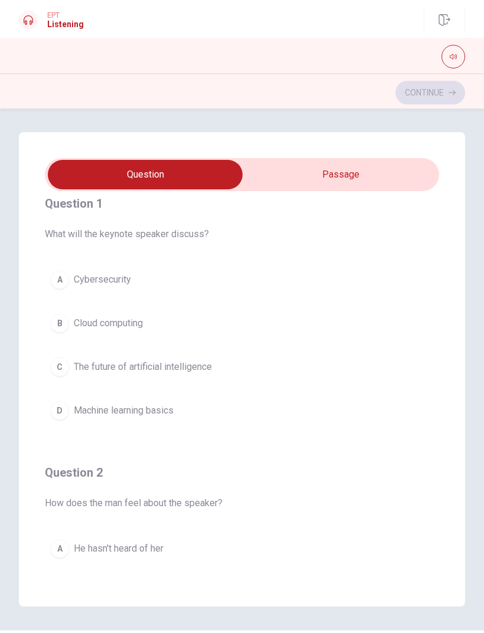
scroll to position [13, 0]
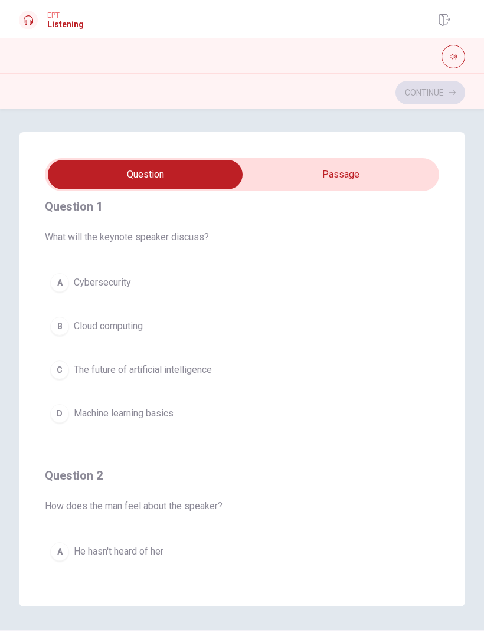
click at [307, 368] on button "C The future of artificial intelligence" at bounding box center [242, 370] width 394 height 30
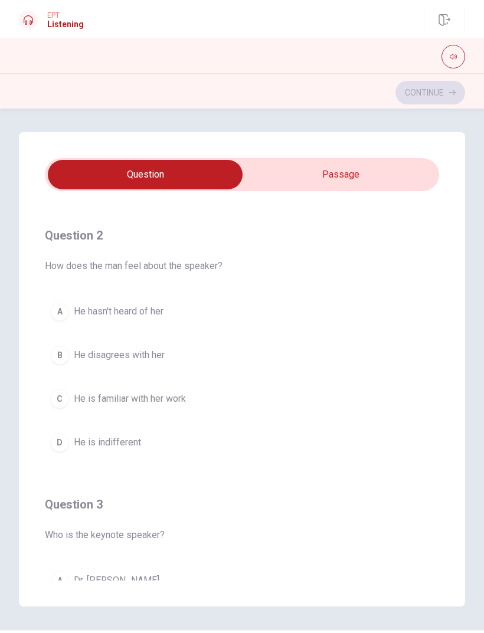
scroll to position [254, 0]
click at [311, 391] on button "C He is familiar with her work" at bounding box center [242, 398] width 394 height 30
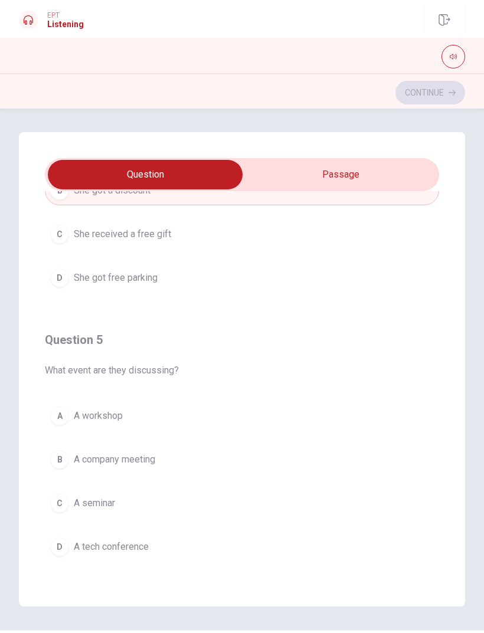
scroll to position [956, 0]
click at [264, 420] on button "D A tech conference" at bounding box center [242, 548] width 394 height 30
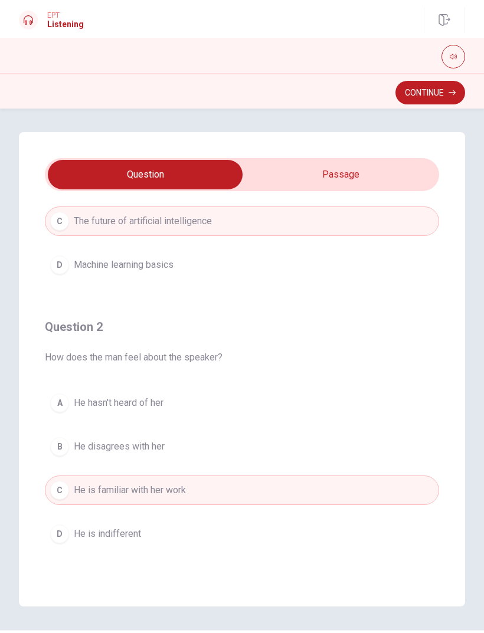
scroll to position [161, 0]
type input "51"
click at [394, 179] on input "checkbox" at bounding box center [145, 175] width 592 height 30
checkbox input "true"
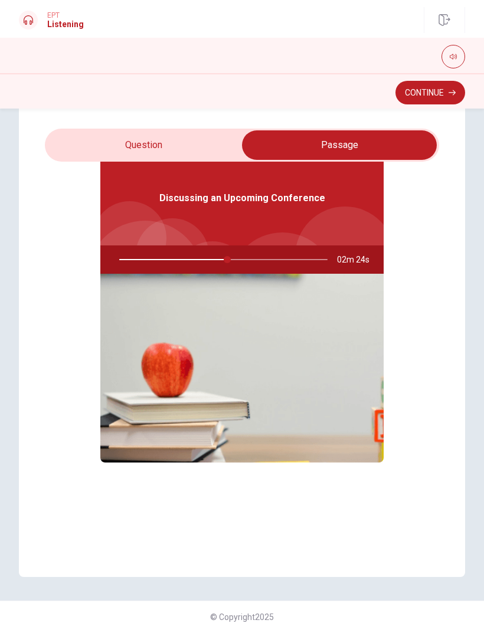
scroll to position [30, 0]
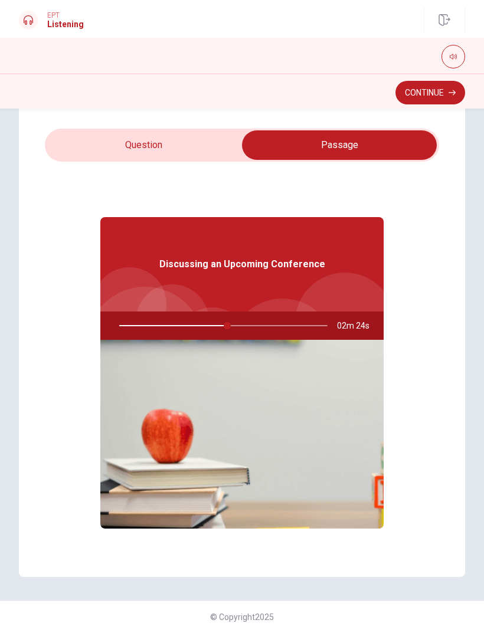
type input "52"
click at [77, 141] on input "checkbox" at bounding box center [340, 145] width 592 height 30
checkbox input "false"
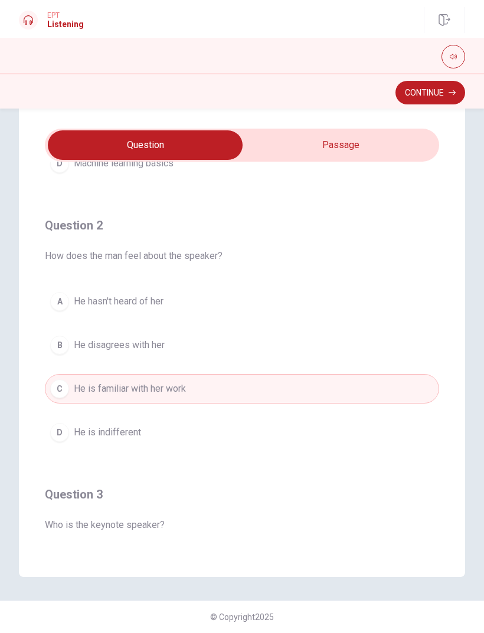
scroll to position [240, 0]
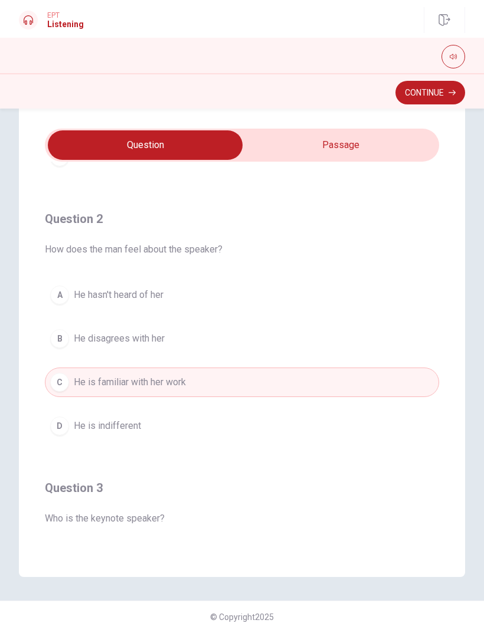
click at [446, 89] on button "Continue" at bounding box center [431, 93] width 70 height 24
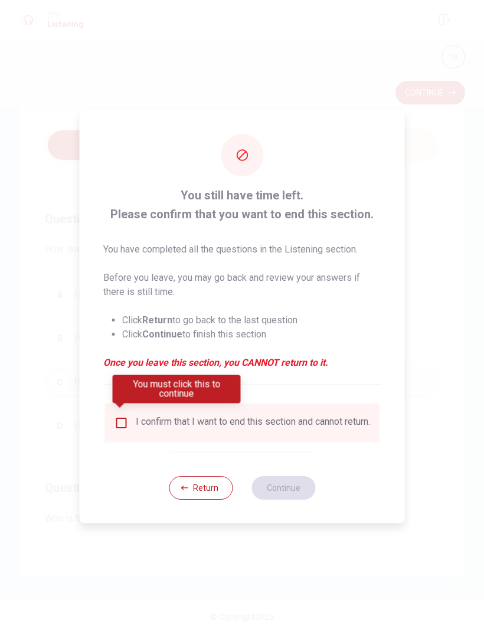
click at [324, 412] on div "I confirm that I want to end this section and cannot return." at bounding box center [242, 423] width 275 height 39
click at [197, 420] on div "I confirm that I want to end this section and cannot return." at bounding box center [253, 423] width 234 height 14
click at [115, 420] on input "You must click this to continue" at bounding box center [122, 423] width 14 height 14
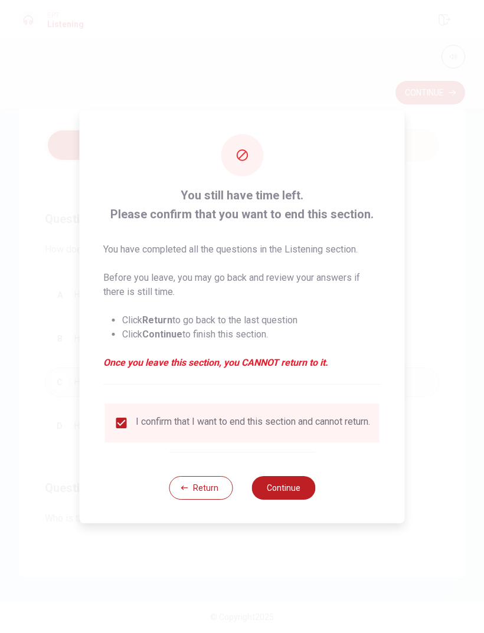
click at [280, 420] on button "Continue" at bounding box center [284, 488] width 64 height 24
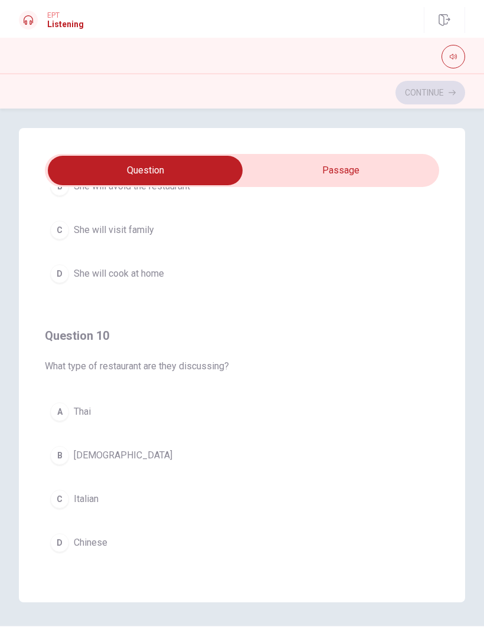
scroll to position [4, 0]
click at [395, 420] on div "A Thai B Indian C Italian D Chinese" at bounding box center [242, 477] width 394 height 161
click at [166, 412] on button "A [DEMOGRAPHIC_DATA]" at bounding box center [242, 412] width 394 height 30
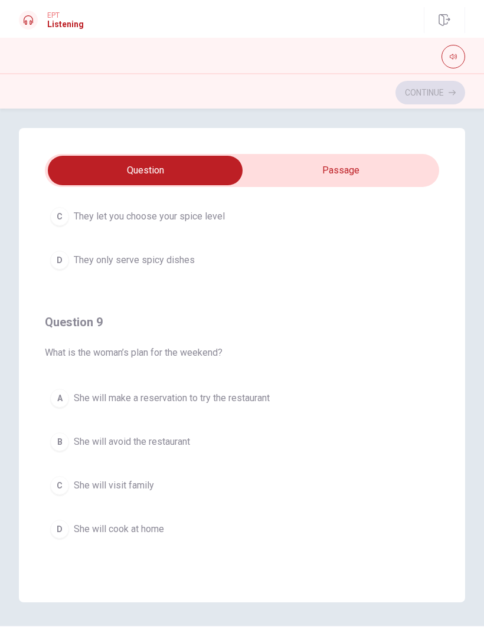
scroll to position [704, 0]
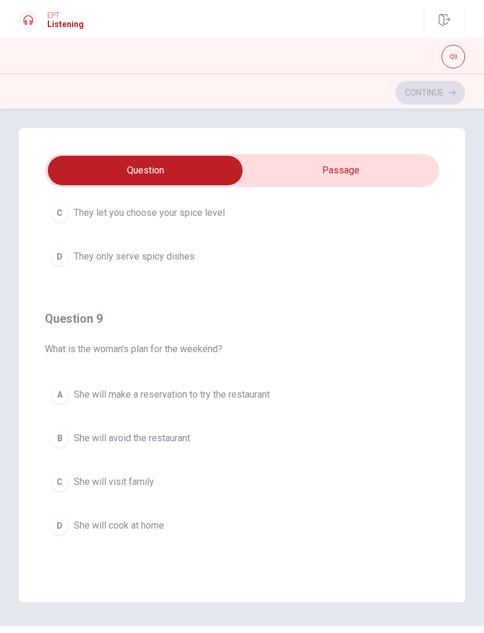
click at [257, 397] on span "She will make a reservation to try the restaurant" at bounding box center [172, 395] width 196 height 14
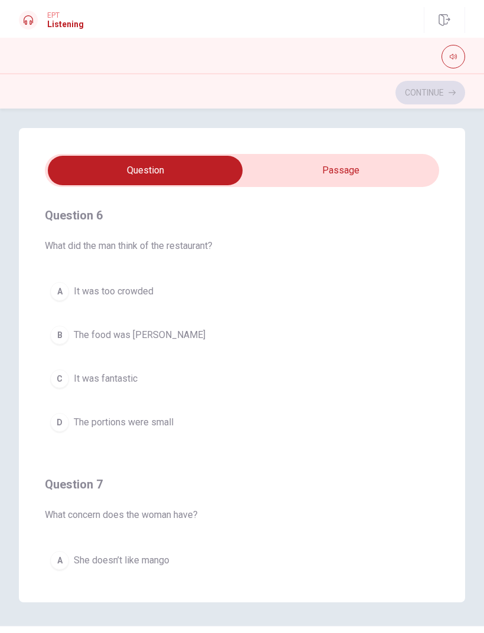
scroll to position [0, 0]
click at [193, 366] on button "C It was fantastic" at bounding box center [242, 379] width 394 height 30
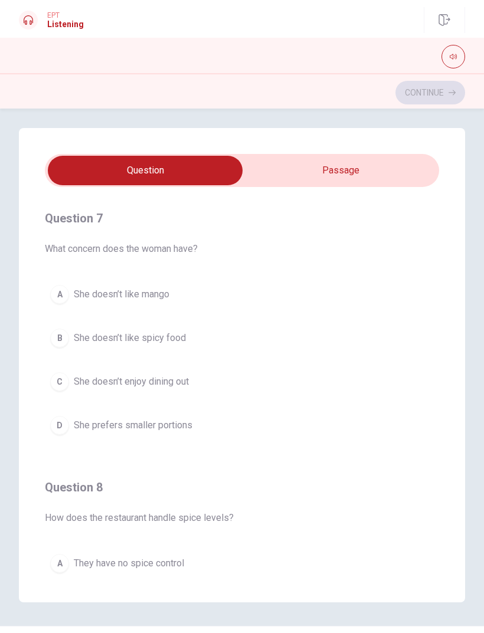
scroll to position [267, 0]
click at [233, 333] on button "B She doesn’t like spicy food" at bounding box center [242, 338] width 394 height 30
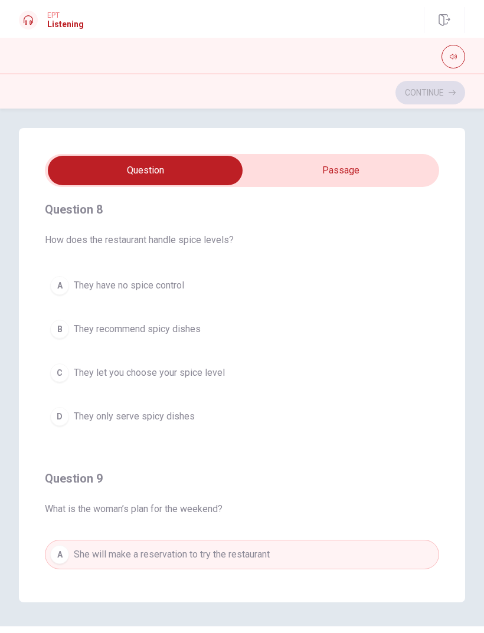
scroll to position [545, 0]
click at [238, 367] on button "C They let you choose your spice level" at bounding box center [242, 373] width 394 height 30
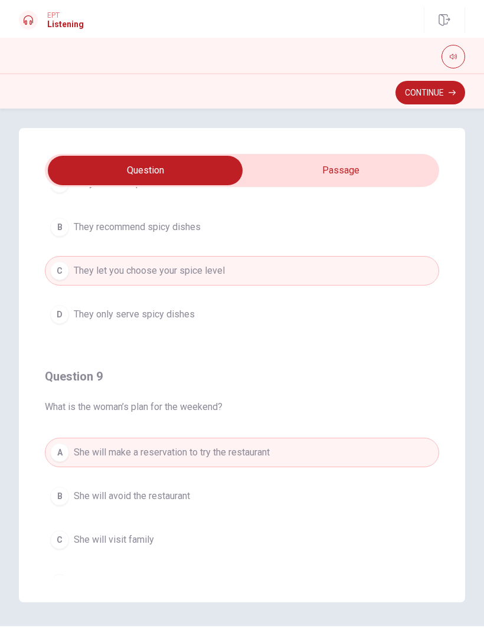
scroll to position [629, 0]
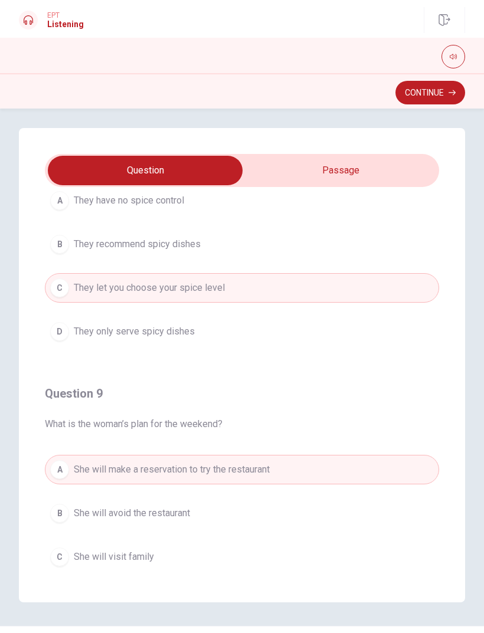
click at [456, 81] on button "Continue" at bounding box center [431, 93] width 70 height 24
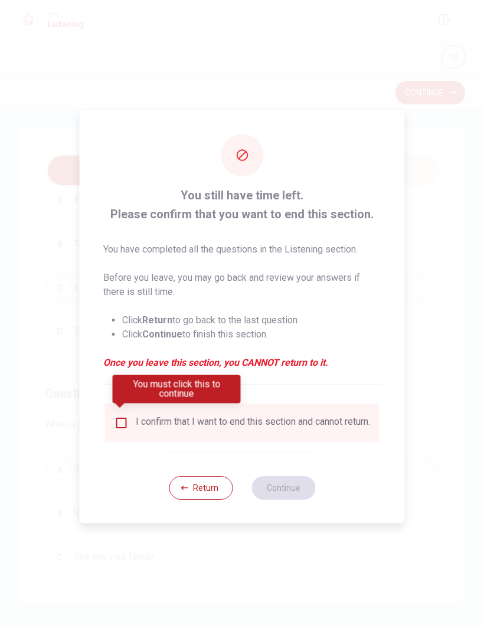
click at [122, 419] on input "You must click this to continue" at bounding box center [122, 423] width 14 height 14
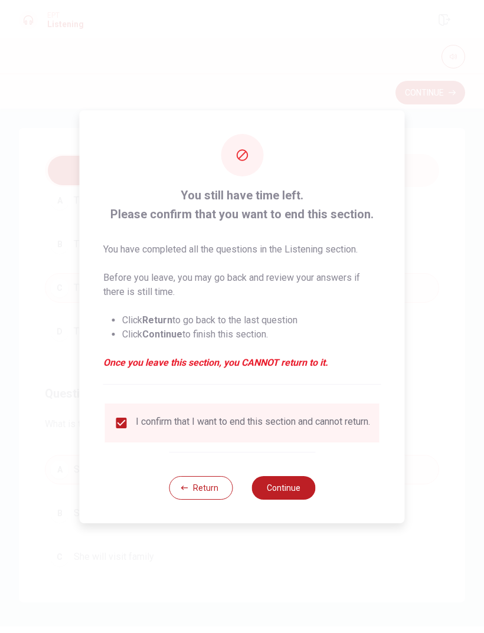
click at [301, 420] on button "Continue" at bounding box center [284, 488] width 64 height 24
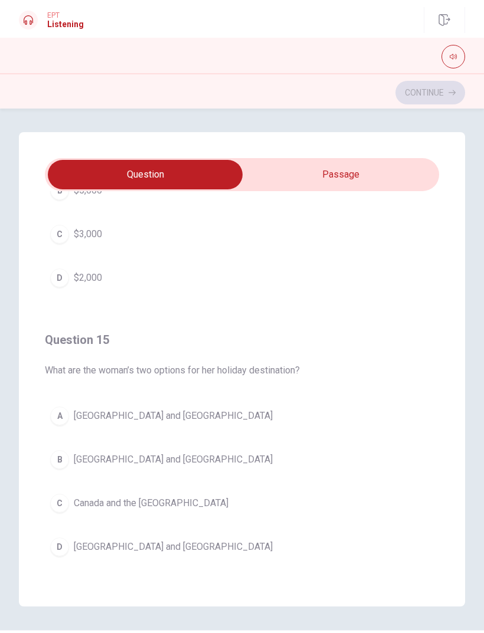
scroll to position [956, 0]
click at [287, 420] on button "B [GEOGRAPHIC_DATA] and [GEOGRAPHIC_DATA]" at bounding box center [242, 460] width 394 height 30
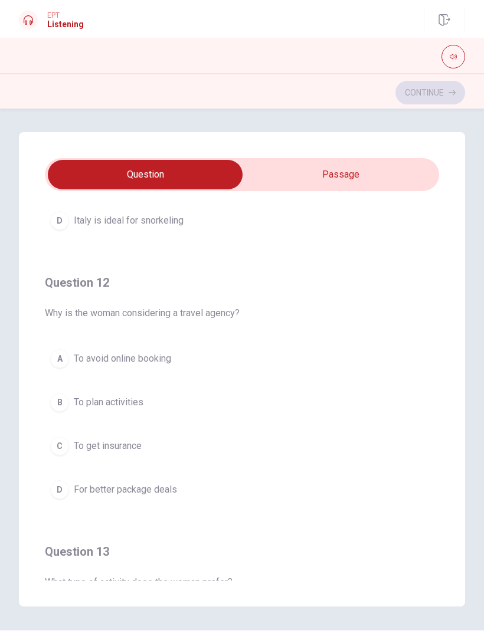
scroll to position [210, 0]
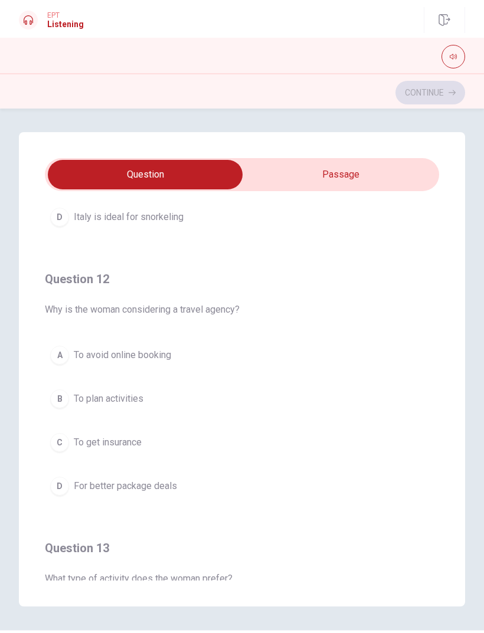
click at [282, 420] on div "A To avoid online booking B To plan activities C To get insurance D For better …" at bounding box center [242, 421] width 394 height 161
click at [174, 420] on span "For better package deals" at bounding box center [125, 486] width 103 height 14
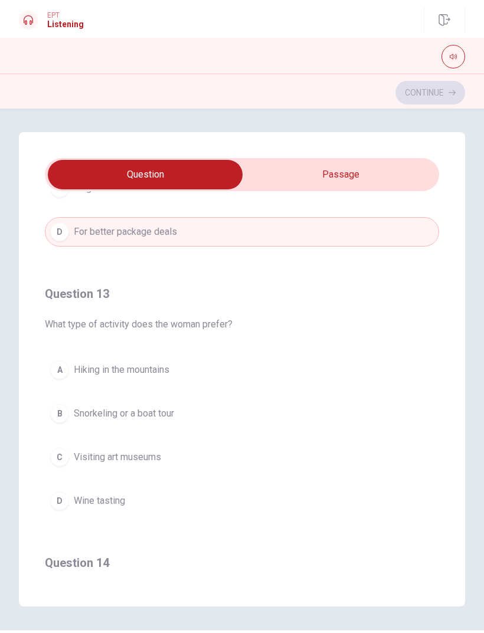
scroll to position [458, 0]
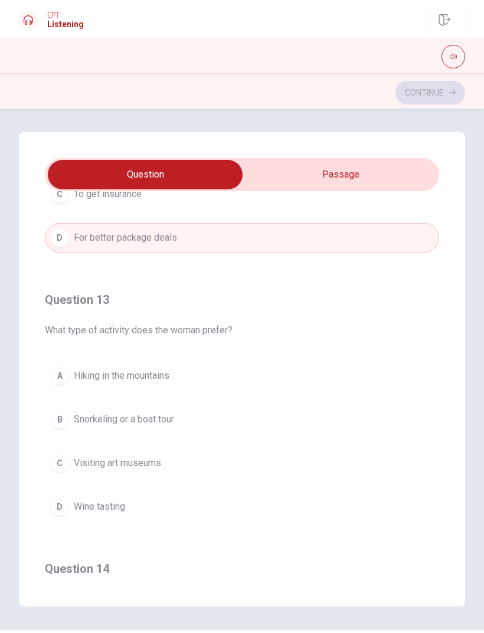
click at [174, 416] on span "Snorkeling or a boat tour" at bounding box center [124, 420] width 100 height 14
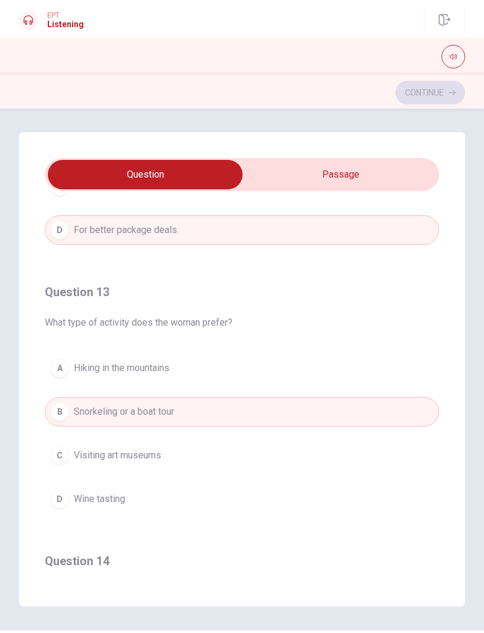
scroll to position [467, 0]
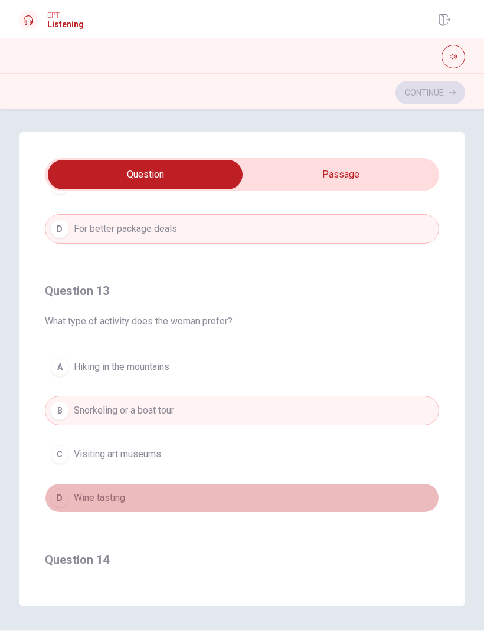
click at [249, 420] on button "D Wine tasting" at bounding box center [242, 499] width 394 height 30
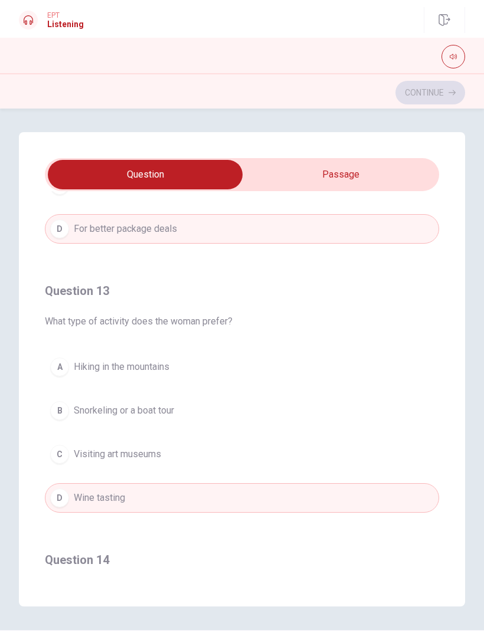
click at [184, 406] on button "B Snorkeling or a boat tour" at bounding box center [242, 411] width 394 height 30
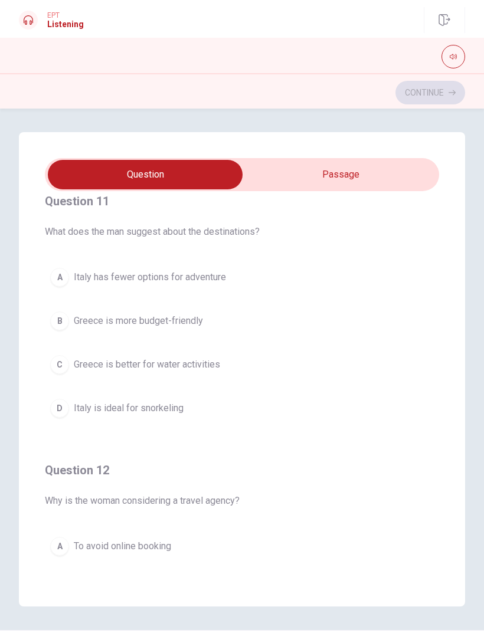
scroll to position [18, 0]
click at [214, 363] on span "Greece is better for water activities" at bounding box center [147, 365] width 146 height 14
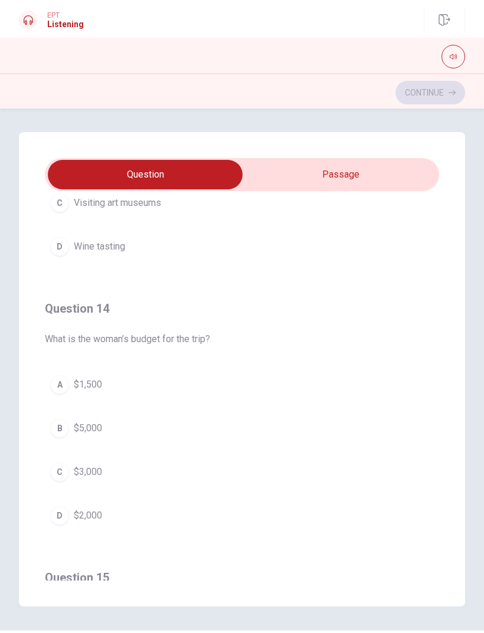
scroll to position [720, 0]
click at [104, 420] on button "D $2,000" at bounding box center [242, 514] width 394 height 30
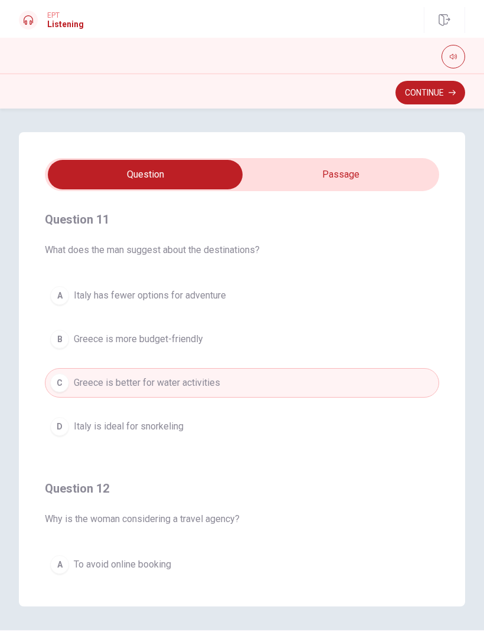
scroll to position [0, 0]
click at [194, 299] on span "Italy has fewer options for adventure" at bounding box center [150, 296] width 152 height 14
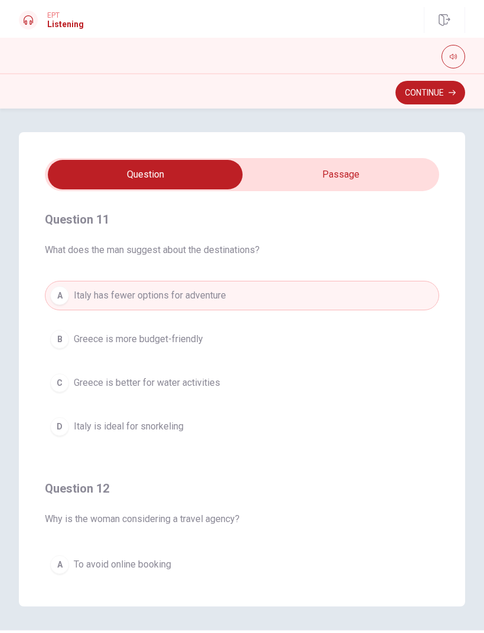
click at [269, 374] on button "C Greece is better for water activities" at bounding box center [242, 383] width 394 height 30
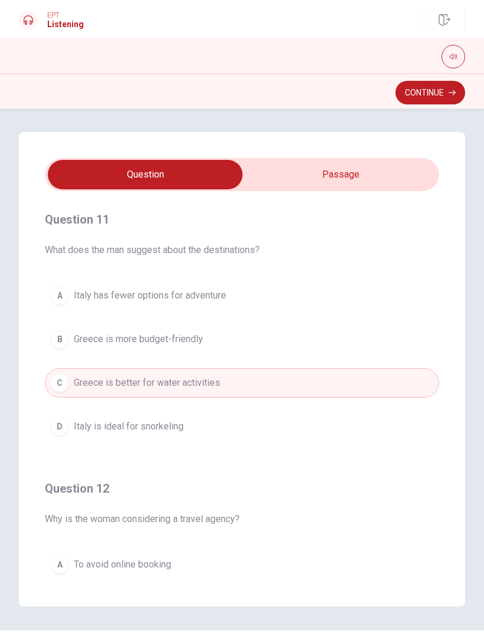
type input "68"
click at [410, 169] on input "checkbox" at bounding box center [145, 175] width 592 height 30
checkbox input "true"
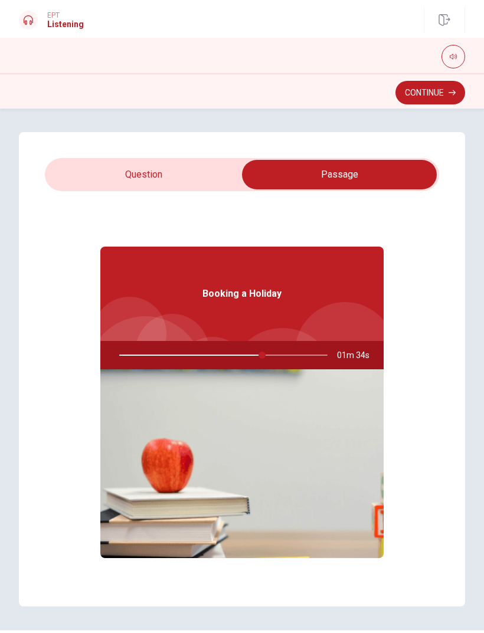
type input "69"
click at [201, 181] on input "checkbox" at bounding box center [340, 175] width 592 height 30
checkbox input "false"
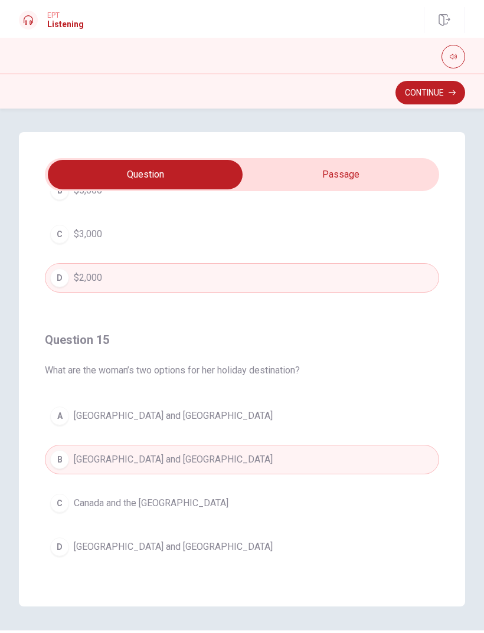
scroll to position [956, 0]
click at [459, 86] on button "Continue" at bounding box center [431, 93] width 70 height 24
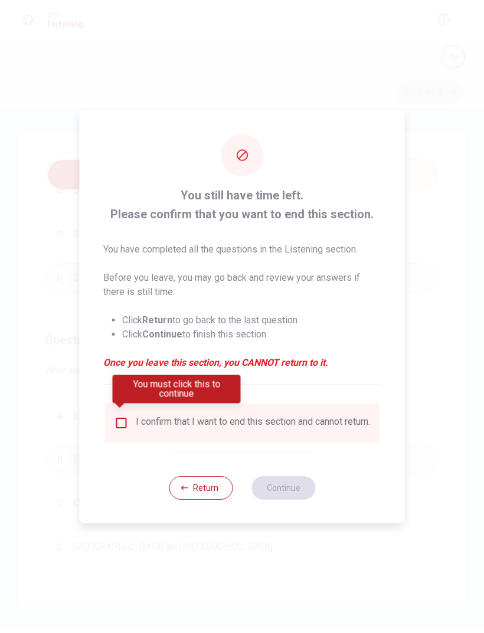
click at [223, 420] on div "I confirm that I want to end this section and cannot return." at bounding box center [242, 423] width 275 height 39
click at [120, 420] on input "You must click this to continue" at bounding box center [122, 423] width 14 height 14
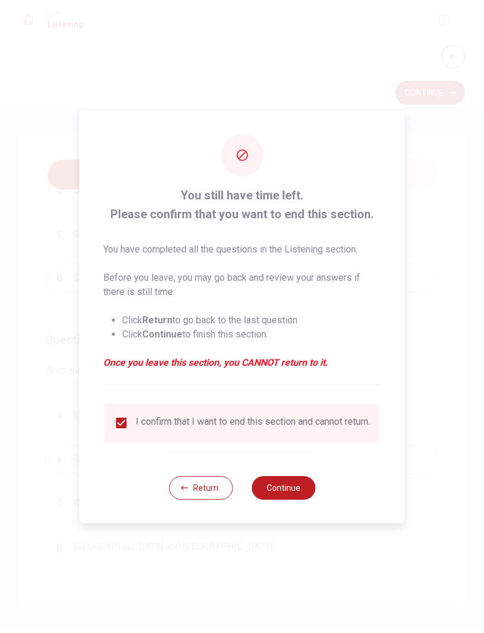
click at [283, 420] on button "Continue" at bounding box center [284, 488] width 64 height 24
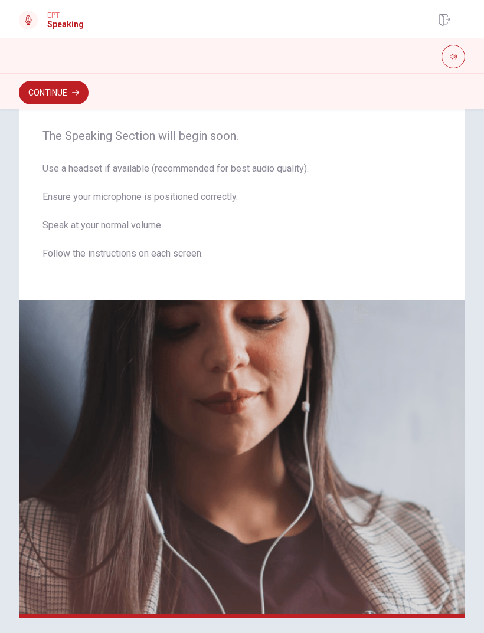
scroll to position [27, 0]
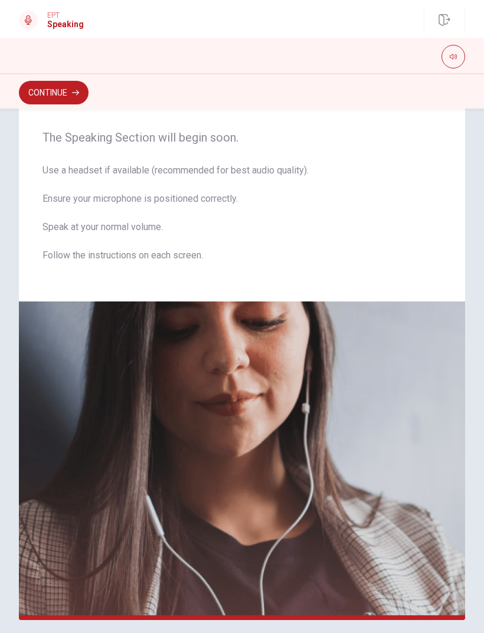
click at [64, 86] on button "Continue" at bounding box center [54, 93] width 70 height 24
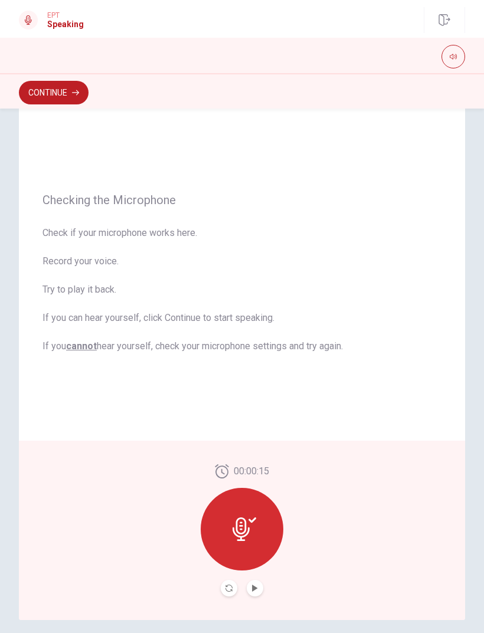
click at [247, 420] on icon at bounding box center [245, 530] width 24 height 24
click at [258, 420] on icon "Play Audio" at bounding box center [255, 588] width 7 height 7
click at [257, 420] on icon "Play Audio" at bounding box center [255, 588] width 7 height 7
click at [67, 93] on button "Continue" at bounding box center [54, 93] width 70 height 24
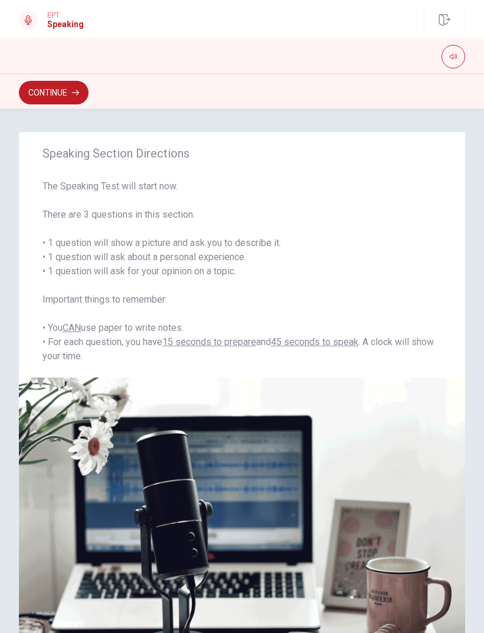
scroll to position [0, 0]
click at [78, 87] on button "Continue" at bounding box center [54, 93] width 70 height 24
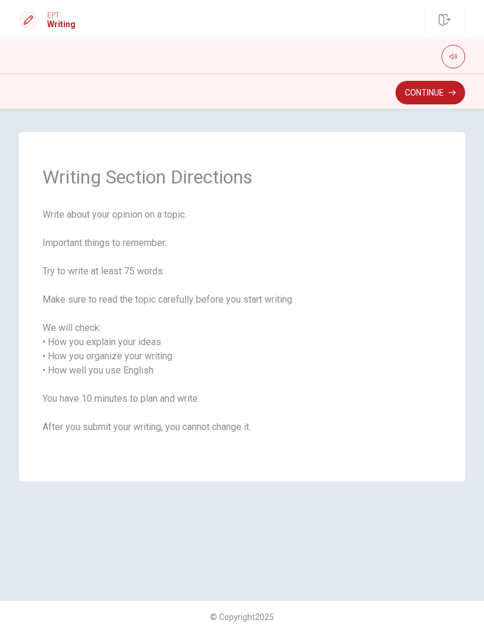
click at [448, 87] on button "Continue" at bounding box center [431, 93] width 70 height 24
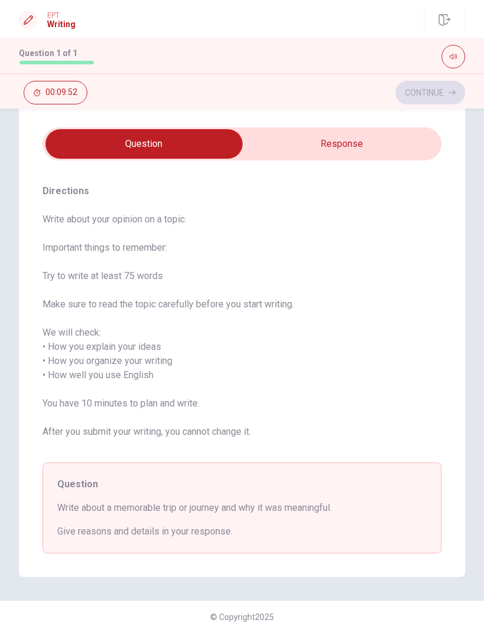
scroll to position [28, 0]
click at [387, 135] on input "checkbox" at bounding box center [144, 144] width 599 height 30
checkbox input "true"
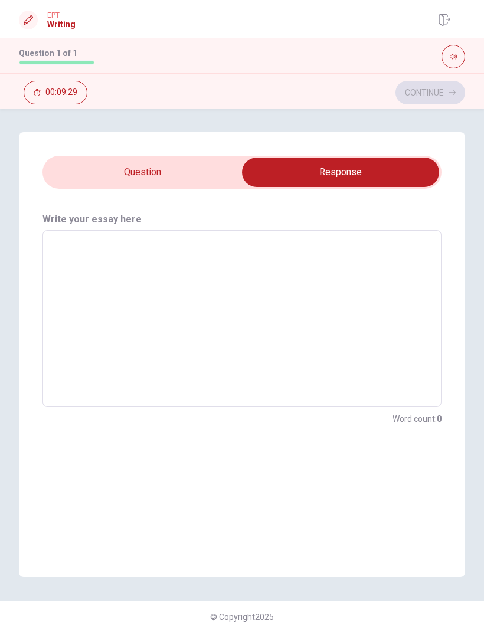
click at [302, 279] on textarea at bounding box center [242, 319] width 383 height 158
type textarea "I"
type textarea "x"
type textarea "In"
type textarea "x"
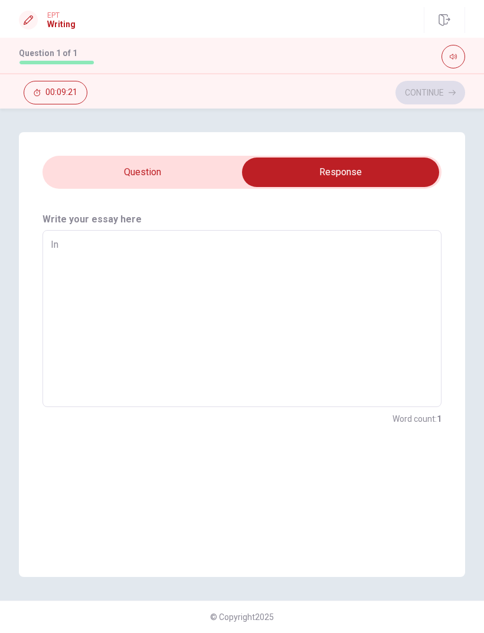
type textarea "In"
type textarea "x"
type textarea "In m"
type textarea "x"
type textarea "In my"
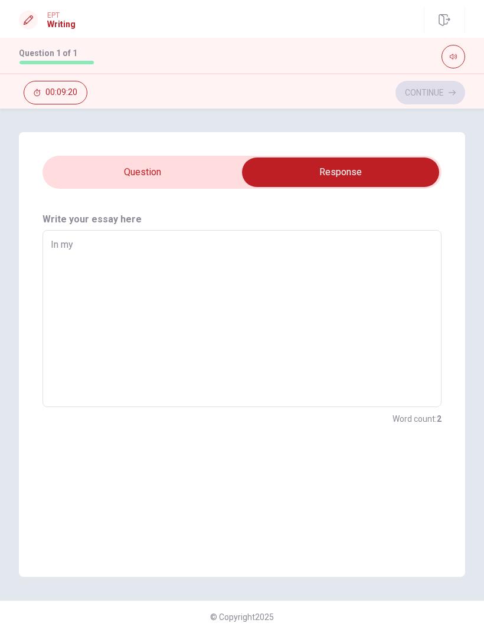
type textarea "x"
type textarea "In my"
type textarea "x"
type textarea "In my c"
type textarea "x"
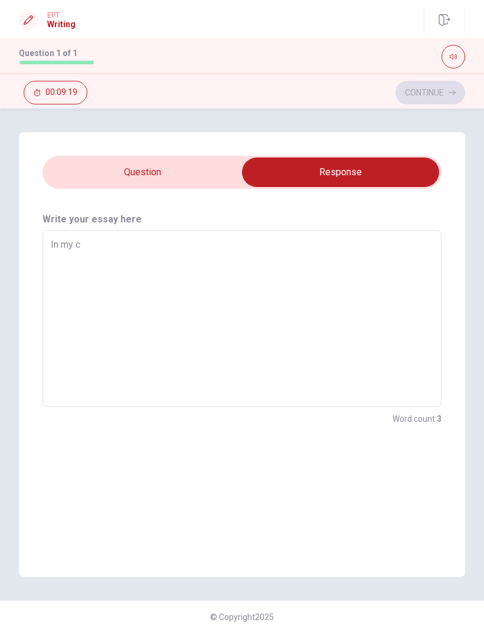
type textarea "In my ch"
type textarea "x"
type textarea "In my chi"
type textarea "x"
type textarea "In my chil"
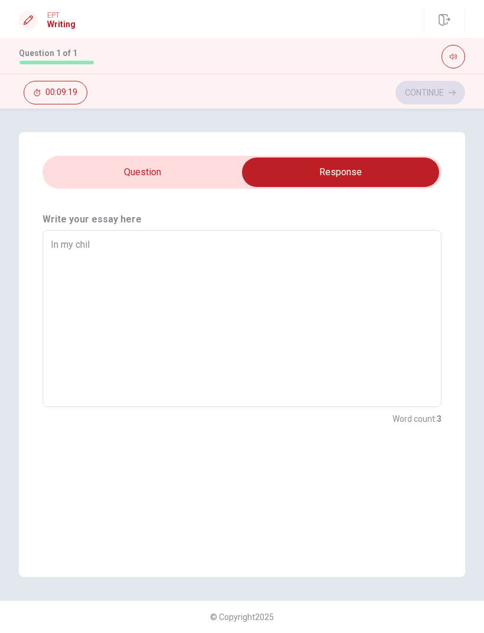
type textarea "x"
type textarea "In my child"
type textarea "x"
type textarea "In my childh"
type textarea "x"
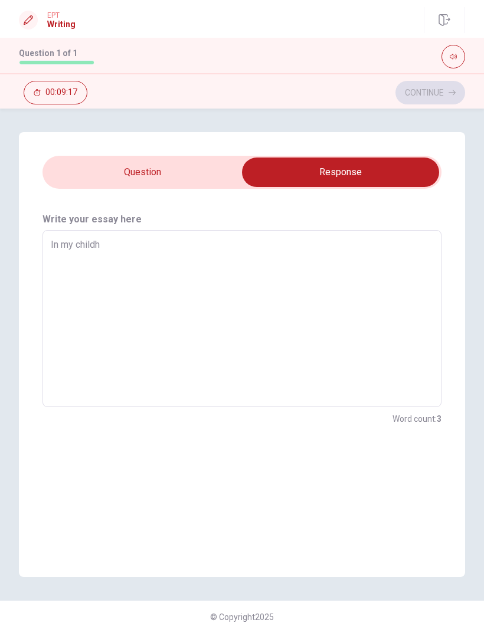
type textarea "In my childho"
type textarea "x"
type textarea "In my childhou"
type textarea "x"
type textarea "In my childhoud"
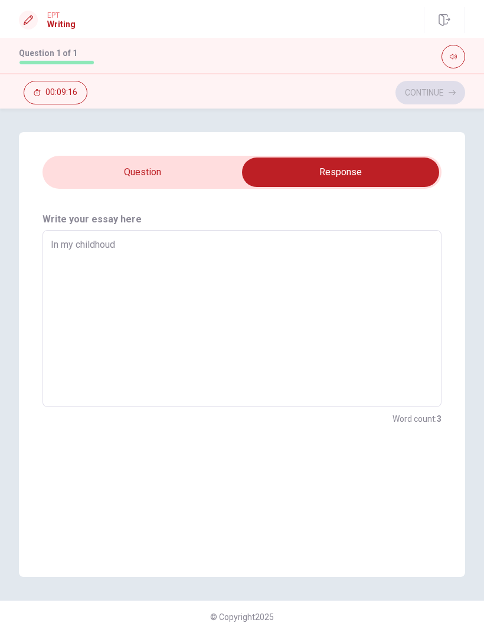
type textarea "x"
type textarea "In my childhou"
type textarea "x"
type textarea "In my childho"
type textarea "x"
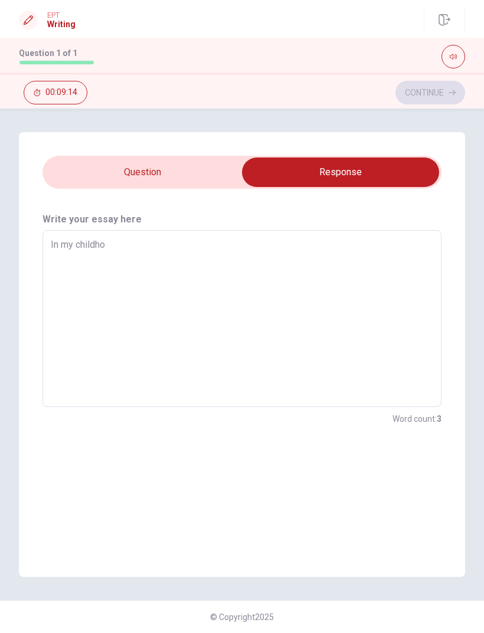
type textarea "In my childhoo"
type textarea "x"
type textarea "In my childhood"
type textarea "x"
type textarea "In my childhood"
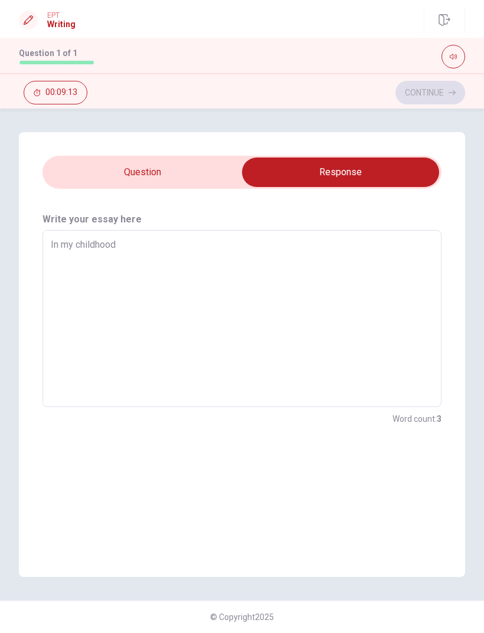
type textarea "x"
type textarea "In my childhood"
type textarea "x"
type textarea "In my childhood,"
type textarea "x"
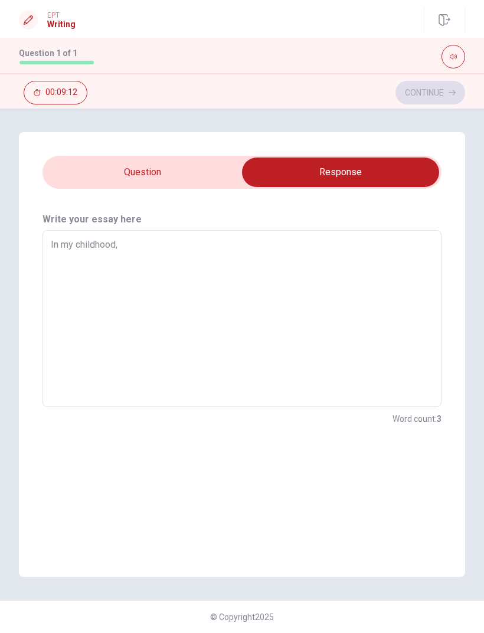
type textarea "In my childhood,"
type textarea "x"
type textarea "In my childhood, i"
type textarea "x"
type textarea "In my childhood, i"
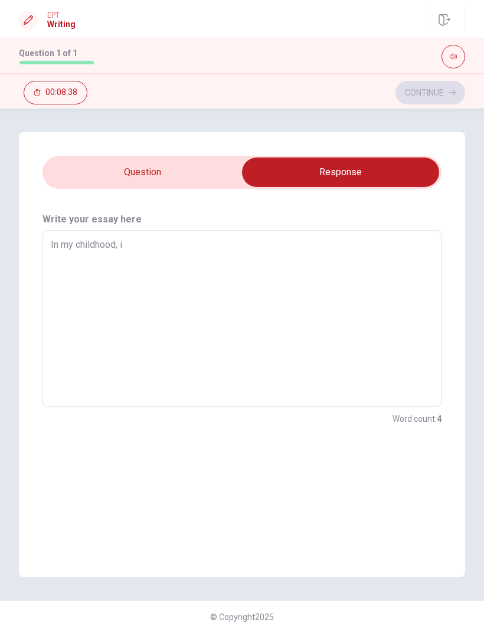
type textarea "x"
type textarea "In my childhood, i h"
type textarea "x"
type textarea "In my childhood, i ha"
type textarea "x"
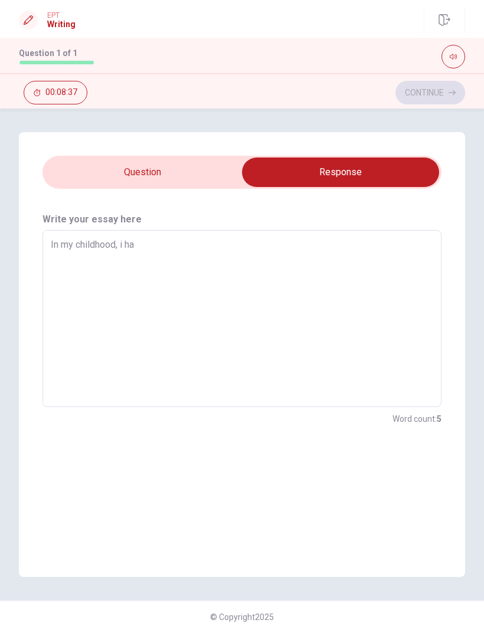
type textarea "In my childhood, i hav"
type textarea "x"
type textarea "In my childhood, i hava"
type textarea "x"
type textarea "In my childhood, i hava"
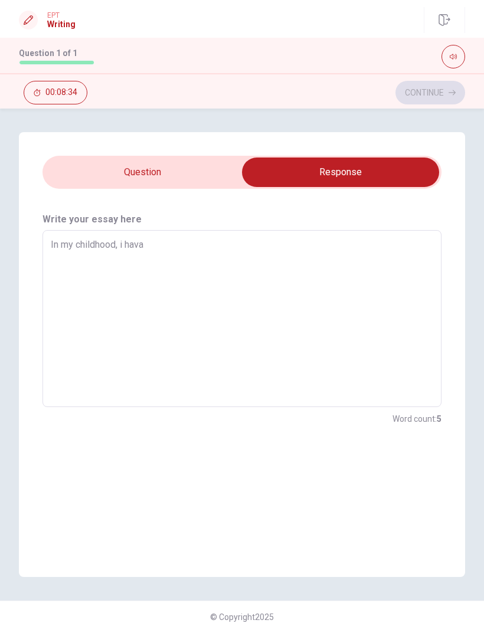
type textarea "x"
type textarea "In my childhood, i hava t"
type textarea "x"
type textarea "In my childhood, i hava th"
type textarea "x"
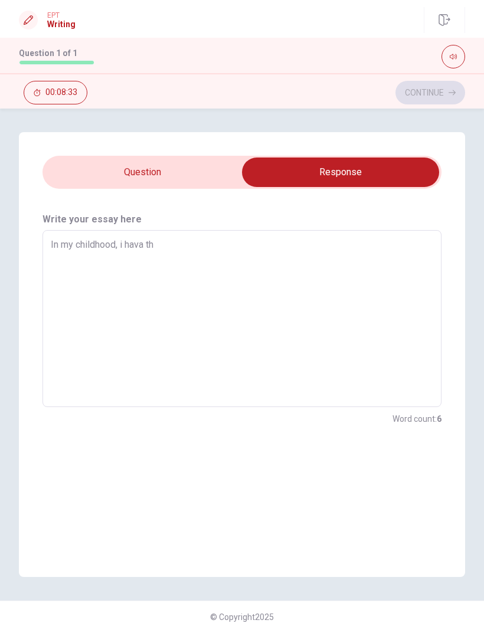
type textarea "In my childhood, i hava the"
type textarea "x"
type textarea "In my childhood, i hava the"
type textarea "x"
type textarea "In my childhood, i hava the o"
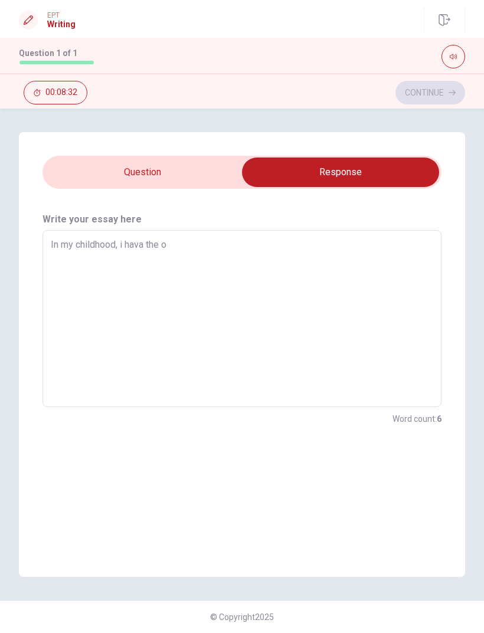
type textarea "x"
type textarea "In my childhood, i hava the op"
type textarea "x"
type textarea "In my childhood, i hava the opp"
type textarea "x"
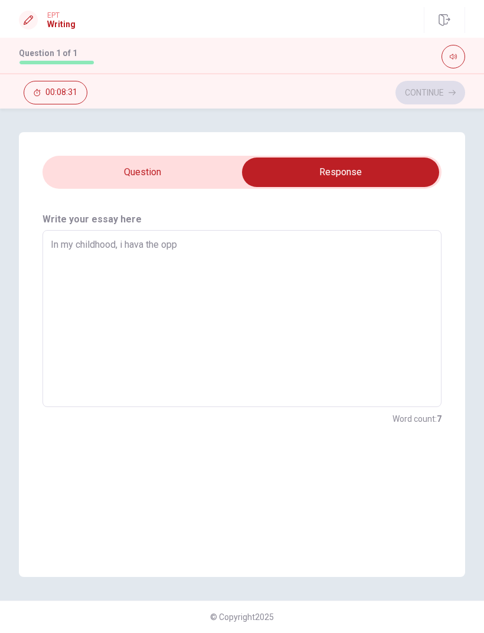
type textarea "In my childhood, i hava the oppo"
type textarea "x"
type textarea "In my childhood, i hava the oppor"
type textarea "x"
type textarea "In my childhood, i hava the opport"
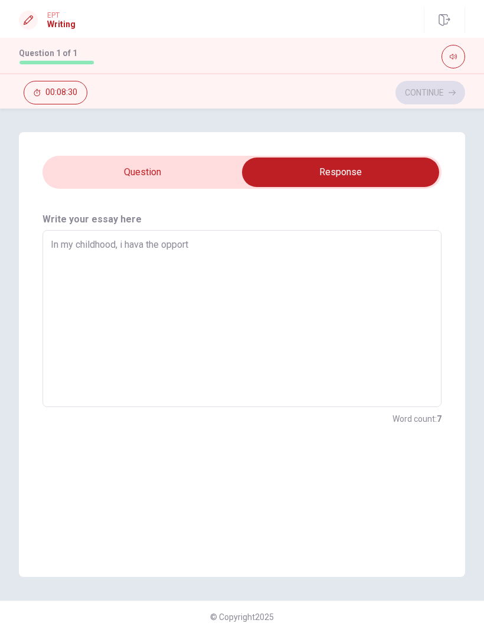
type textarea "x"
type textarea "In my childhood, i hava the opportu"
type textarea "x"
type textarea "In my childhood, i hava the opportun"
type textarea "x"
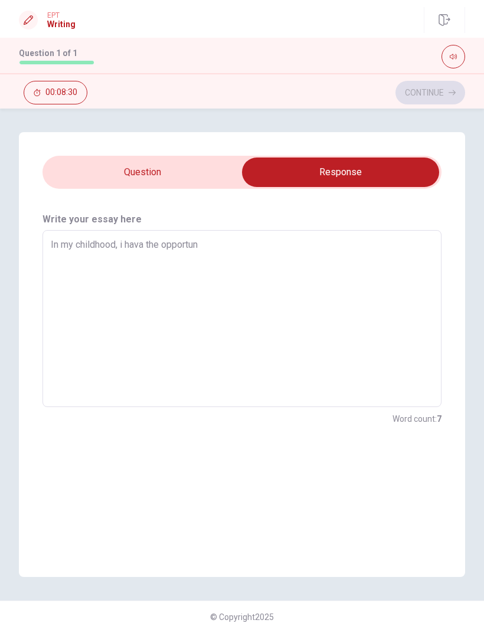
type textarea "In my childhood, i hava the opportuni"
type textarea "x"
type textarea "In my childhood, i hava the opportunit"
type textarea "x"
type textarea "In my childhood, i hava the opportunity"
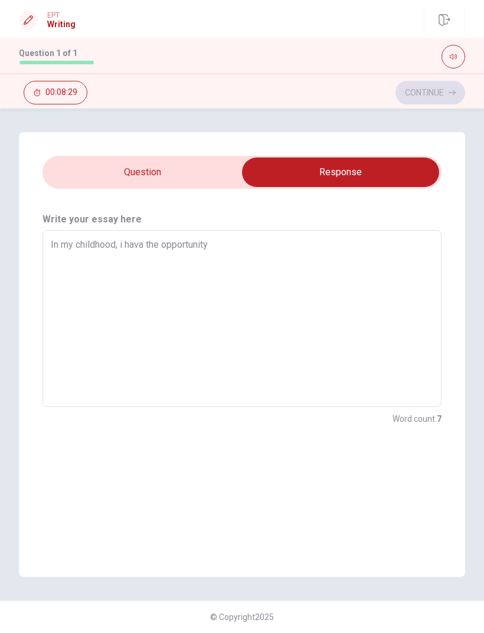
type textarea "x"
type textarea "In my childhood, i hava the opportunity"
type textarea "x"
type textarea "In my childhood, i hava the opportunity t"
type textarea "x"
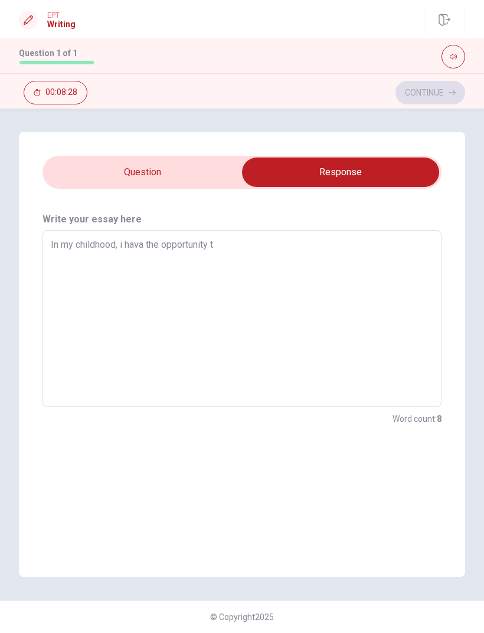
type textarea "In my childhood, i hava the opportunity to"
type textarea "x"
type textarea "In my childhood, i hava the opportunity to"
type textarea "x"
type textarea "In my childhood, i hava the opportunity to m"
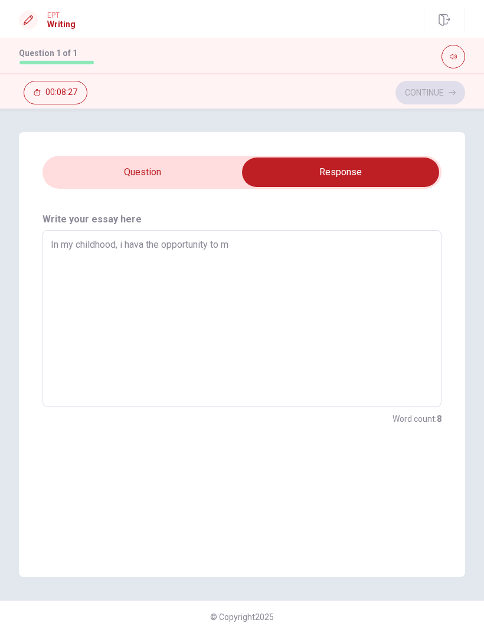
type textarea "x"
type textarea "In my childhood, i hava the opportunity to ma"
type textarea "x"
type textarea "In my childhood, i hava the opportunity to mak"
type textarea "x"
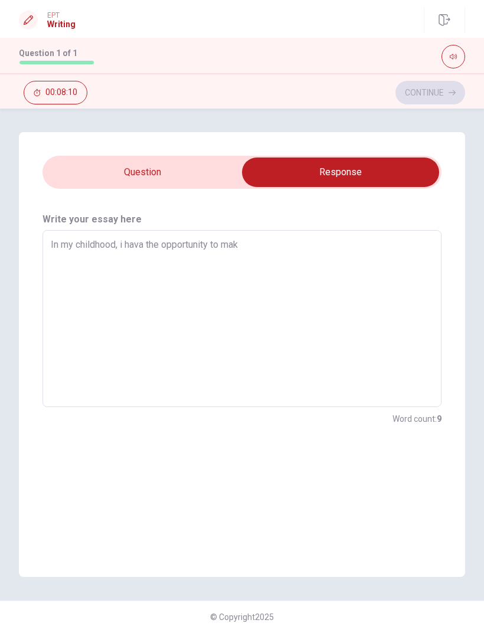
type textarea "In my childhood, i hava the opportunity to make"
type textarea "x"
type textarea "In my childhood, i hava the opportunity to make"
type textarea "x"
type textarea "In my childhood, i hava the opportunity to make c"
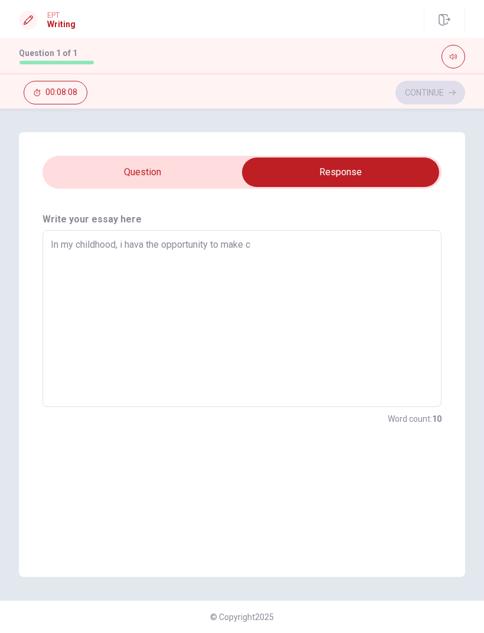
type textarea "x"
type textarea "In my childhood, i hava the opportunity to make c"
click at [9, 420] on div "Directions Write about your opinion on a topic. Important things to remember: T…" at bounding box center [242, 354] width 484 height 445
click at [394, 331] on textarea "In my childhood, i hava the opportunity to make c" at bounding box center [242, 319] width 383 height 158
type textarea "x"
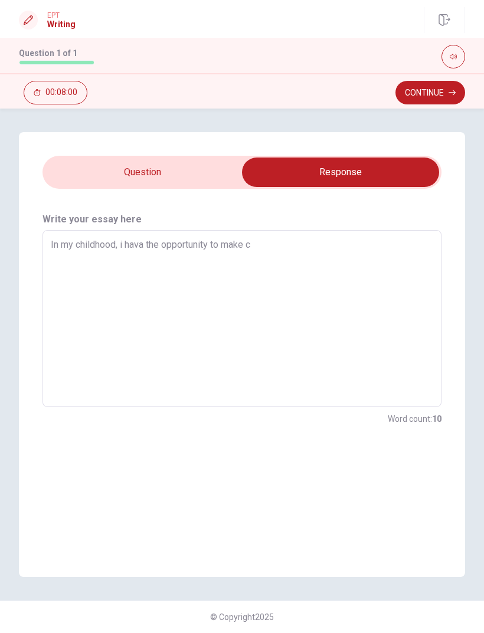
type textarea "In my childhood, i hava the opportunity to make co"
type textarea "x"
type textarea "In my childhood, i hava the opportunity to make col"
type textarea "x"
type textarea "In my childhood, i hava the opportunity to make colo"
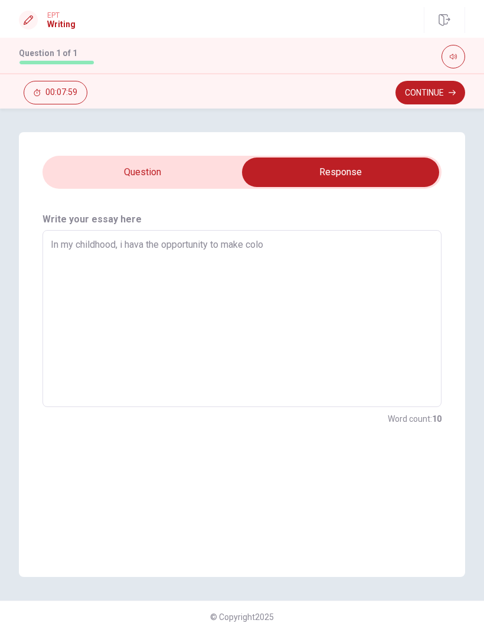
type textarea "x"
type textarea "In my childhood, i hava the opportunity to make colon"
type textarea "x"
type textarea "In my childhood, i hava the opportunity to make coloni"
type textarea "x"
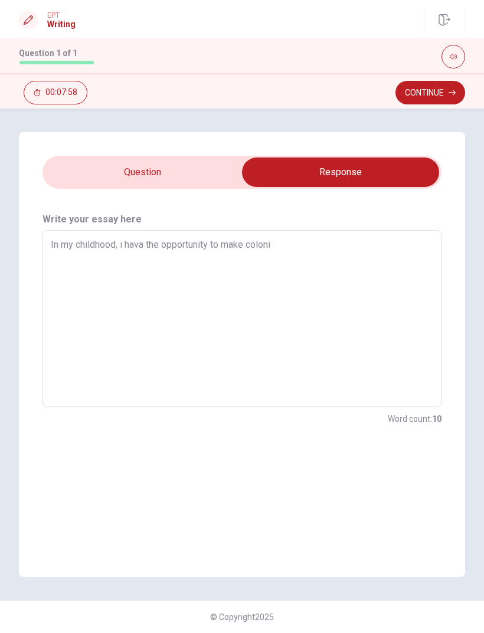
type textarea "In my childhood, i hava the opportunity to make colonie"
type textarea "x"
type textarea "In my childhood, i hava the opportunity to make colonies"
type textarea "x"
type textarea "In my childhood, i hava the opportunity to make colonies"
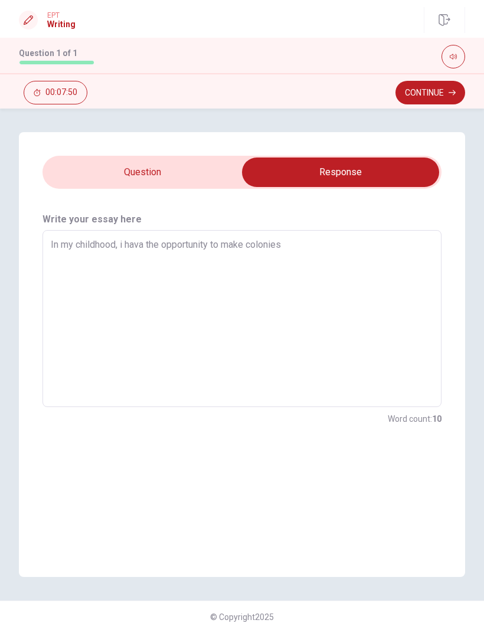
type textarea "x"
type textarea "In my childhood, i hava the opportunity to make colonies t"
type textarea "x"
type textarea "In my childhood, i hava the opportunity to make colonies tr"
type textarea "x"
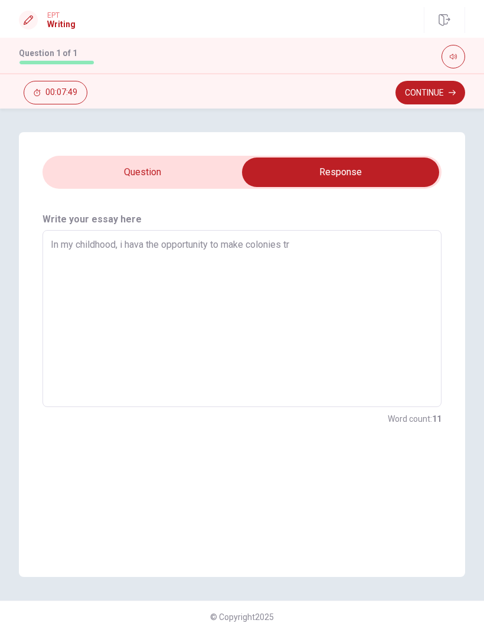
type textarea "In my childhood, i hava the opportunity to make colonies trh"
type textarea "x"
type textarea "In my childhood, i hava the opportunity to make colonies trho"
type textarea "x"
type textarea "In my childhood, i hava the opportunity to make colonies trhou"
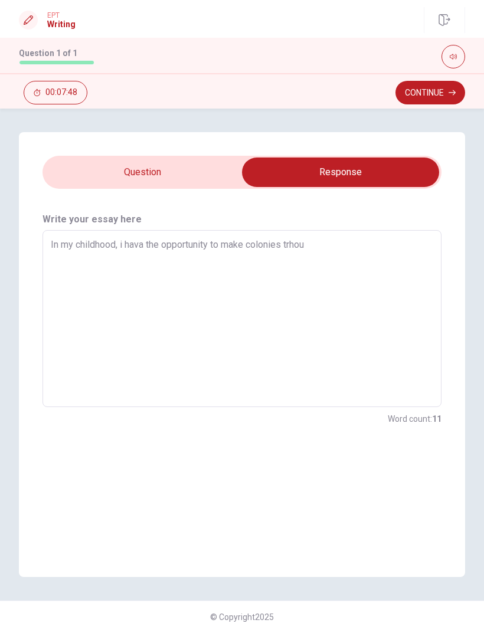
type textarea "x"
type textarea "In my childhood, i hava the opportunity to make colonies trhoug"
type textarea "x"
type textarea "In my childhood, i hava the opportunity to make colonies trhough"
type textarea "x"
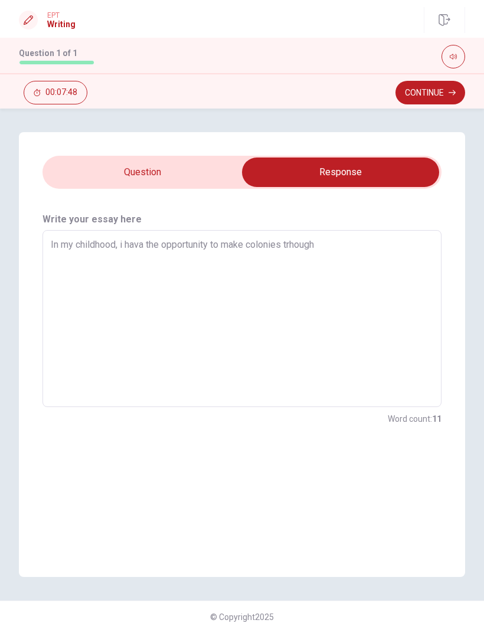
type textarea "In my childhood, i hava the opportunity to make colonies trhought"
type textarea "x"
type textarea "In my childhood, i hava the opportunity to make colonies trhought"
type textarea "x"
type textarea "In my childhood, i hava the opportunity to make colonies trhought t"
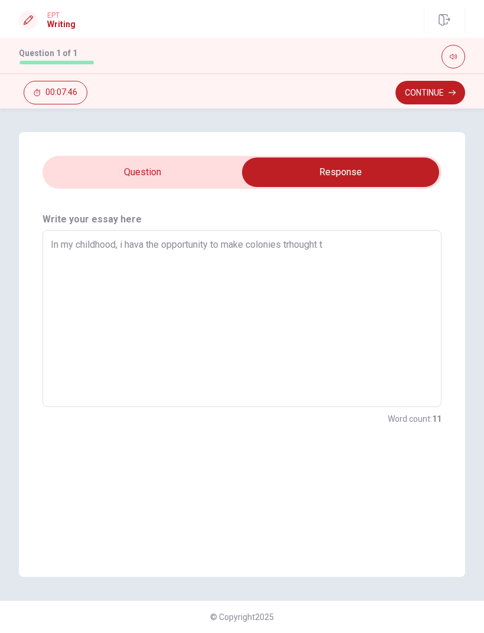
type textarea "x"
type textarea "In my childhood, i hava the opportunity to make colonies trhought th"
type textarea "x"
type textarea "In my childhood, i hava the opportunity to make colonies trhought the"
type textarea "x"
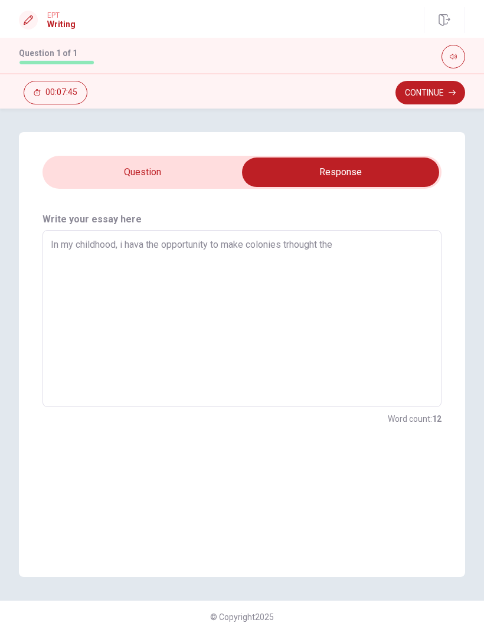
type textarea "In my childhood, i hava the opportunity to make colonies trhought the"
type textarea "x"
type textarea "In my childhood, i hava the opportunity to make colonies trhought the E"
type textarea "x"
type textarea "In my childhood, i hava the opportunity to make colonies trhought the Eu"
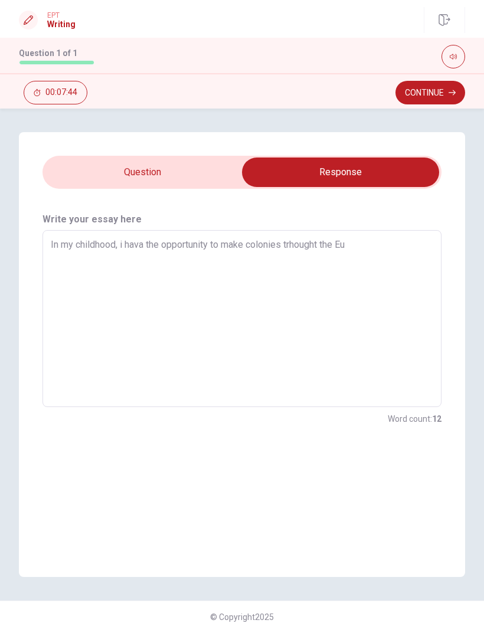
type textarea "x"
type textarea "In my childhood, i hava the opportunity to make colonies trhought the Eur"
type textarea "x"
type textarea "In my childhood, i hava the opportunity to make colonies trhought the Euro"
type textarea "x"
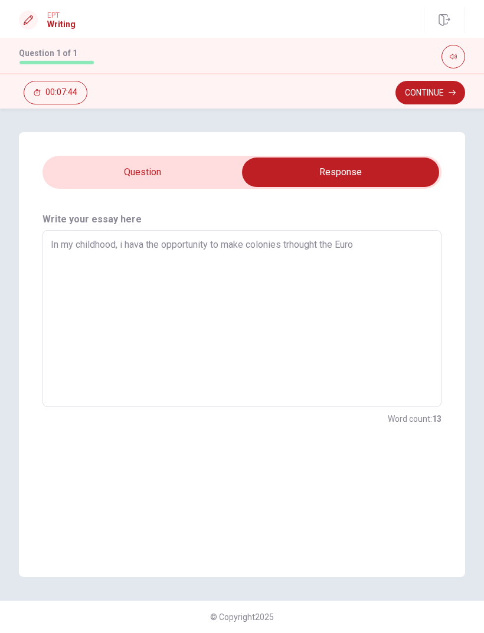
type textarea "In my childhood, i hava the opportunity to make colonies trhought the Europ"
type textarea "x"
type textarea "In my childhood, i hava the opportunity to make colonies trhought the [GEOGRAPH…"
type textarea "x"
type textarea "In my childhood, i hava the opportunity to make colonies trhought the [GEOGRAPH…"
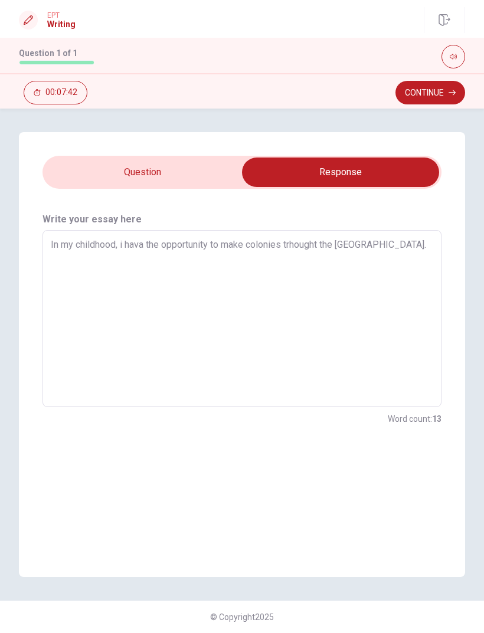
type textarea "x"
type textarea "In my childhood, i hava the opportunity to make colonies trhought the [GEOGRAPH…"
type textarea "x"
type textarea "In my childhood, i hava the opportunity to make colonies trhought the [GEOGRAPH…"
type textarea "x"
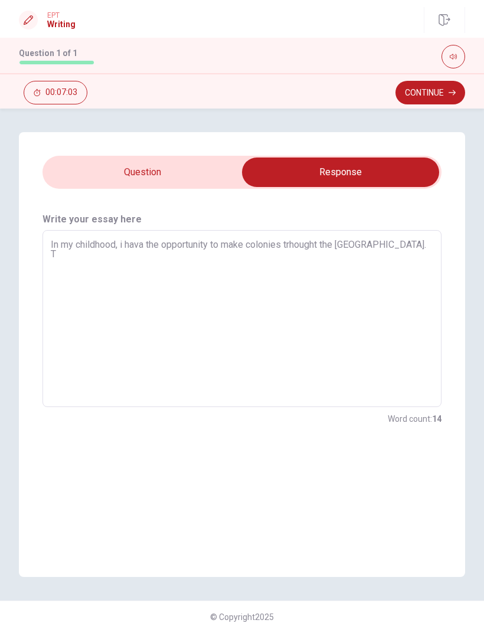
type textarea "In my childhood, i hava the opportunity to make colonies trhought the [GEOGRAPH…"
type textarea "x"
type textarea "In my childhood, i hava the opportunity to make colonies trhought the [GEOGRAPH…"
type textarea "x"
type textarea "In my childhood, i hava the opportunity to make colonies trhought the [GEOGRAPH…"
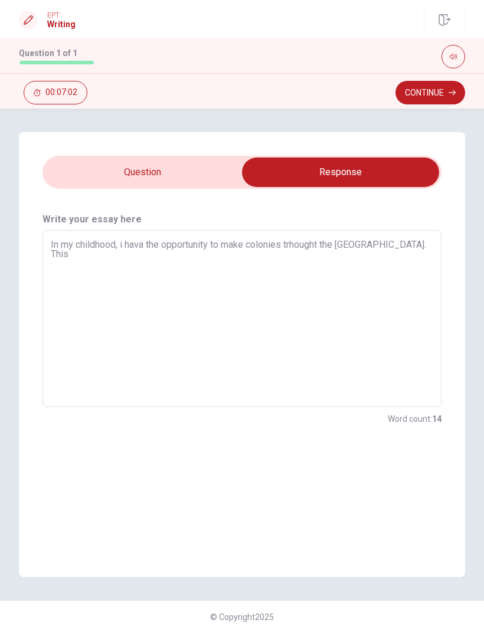
type textarea "x"
type textarea "In my childhood, i hava the opportunity to make colonies trhought the [GEOGRAPH…"
type textarea "x"
type textarea "In my childhood, i hava the opportunity to make colonies trhought the [GEOGRAPH…"
type textarea "x"
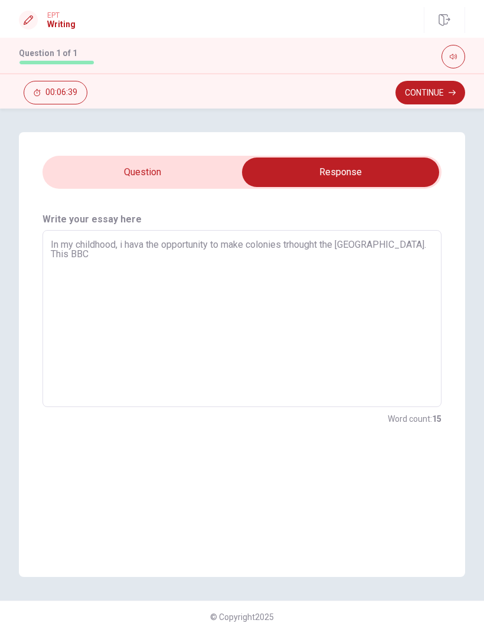
type textarea "In my childhood, i hava the opportunity to make colonies trhought the [GEOGRAPH…"
type textarea "x"
type textarea "In my childhood, i hava the opportunity to make colonies trhought the [GEOGRAPH…"
type textarea "x"
click at [389, 247] on textarea "In my childhood, i hava the opportunity to make colonies trhought the [GEOGRAPH…" at bounding box center [242, 319] width 383 height 158
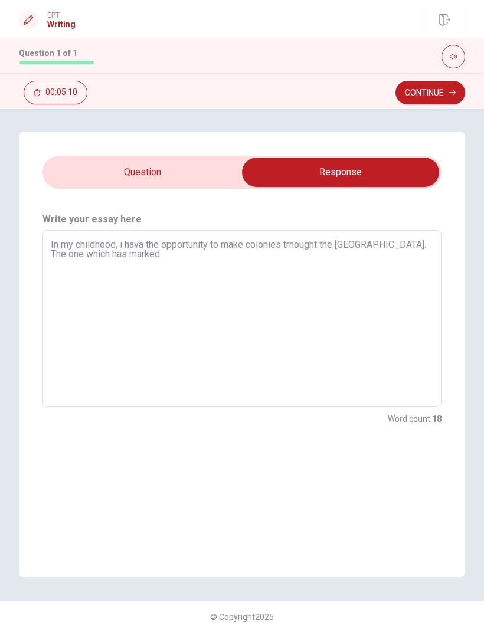
click at [256, 260] on textarea "In my childhood, i hava the opportunity to make colonies trhought the [GEOGRAPH…" at bounding box center [242, 319] width 383 height 158
click at [306, 263] on textarea "In my childhood, i hava the opportunity to make colonies trhought the [GEOGRAPH…" at bounding box center [242, 319] width 383 height 158
click at [170, 170] on input "checkbox" at bounding box center [340, 173] width 599 height 30
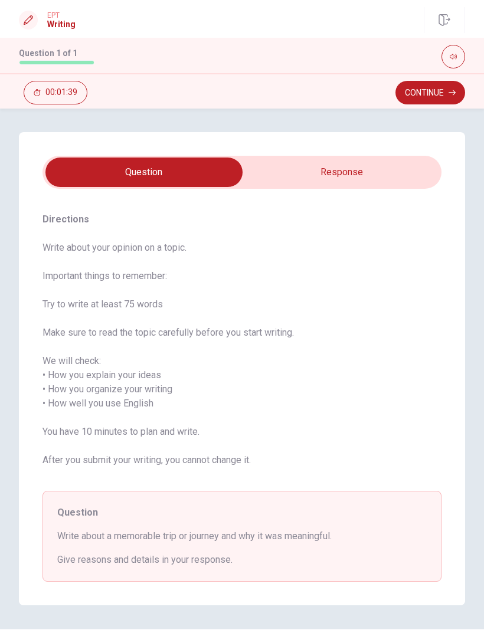
click at [365, 181] on input "checkbox" at bounding box center [144, 173] width 599 height 30
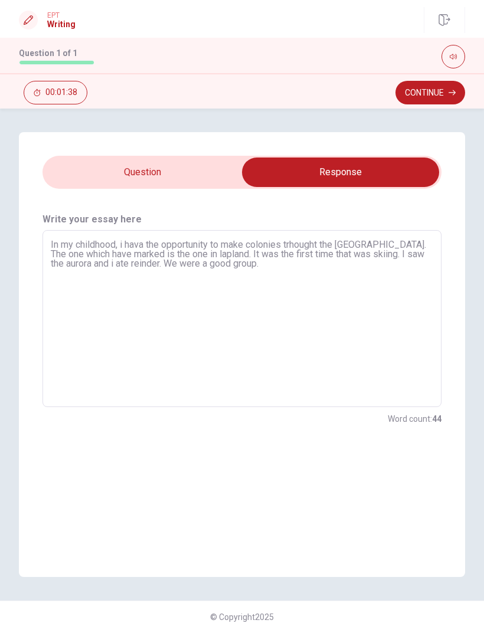
click at [285, 264] on textarea "In my childhood, i hava the opportunity to make colonies trhought the [GEOGRAPH…" at bounding box center [242, 319] width 383 height 158
